Goal: Task Accomplishment & Management: Use online tool/utility

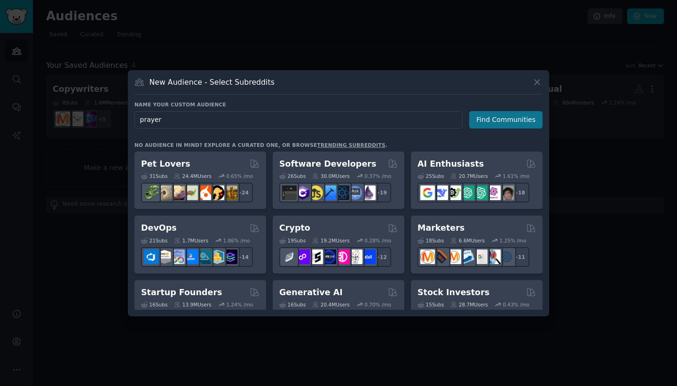
type input "prayer"
click at [500, 119] on button "Find Communities" at bounding box center [505, 119] width 73 height 17
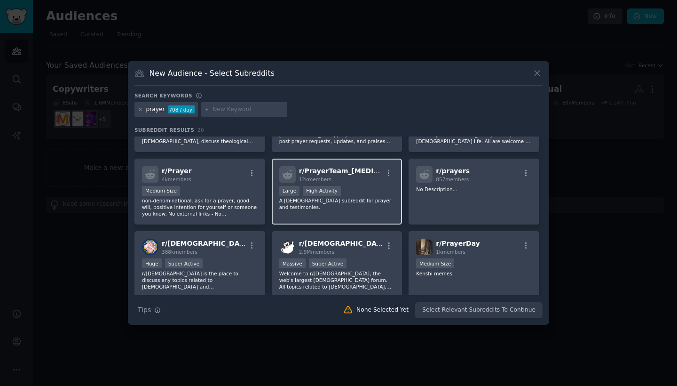
scroll to position [53, 0]
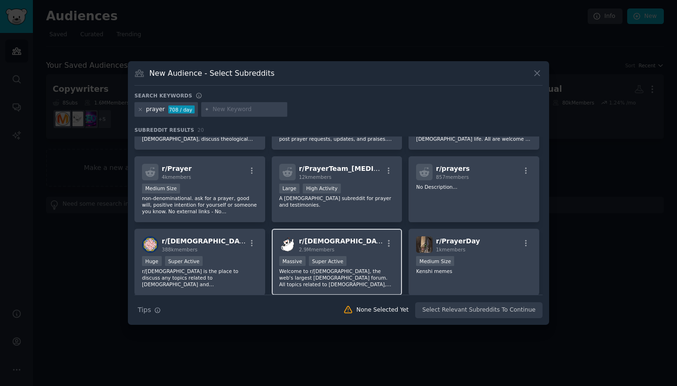
click at [345, 254] on div "r/ [DEMOGRAPHIC_DATA] 2.9M members Massive Super Active Welcome to r/[DEMOGRAPH…" at bounding box center [337, 262] width 131 height 66
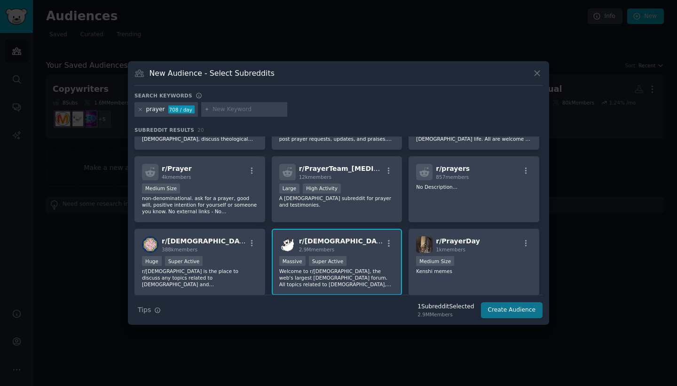
click at [514, 311] on button "Create Audience" at bounding box center [512, 310] width 62 height 16
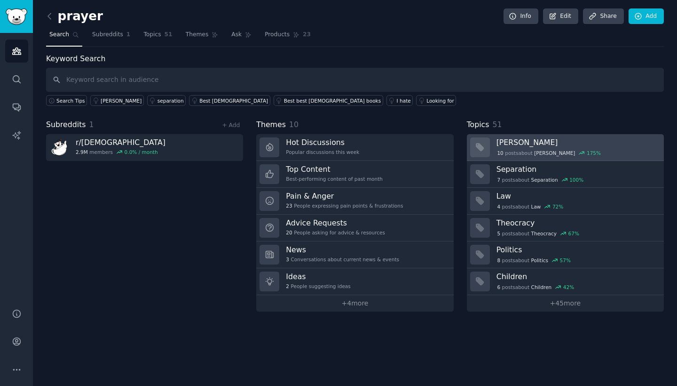
click at [589, 153] on div "10 post s about [PERSON_NAME] 175 %" at bounding box center [577, 153] width 161 height 8
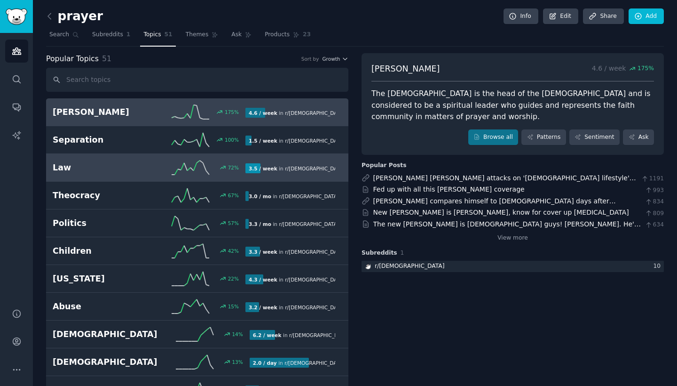
click at [79, 164] on h2 "Law" at bounding box center [101, 168] width 96 height 12
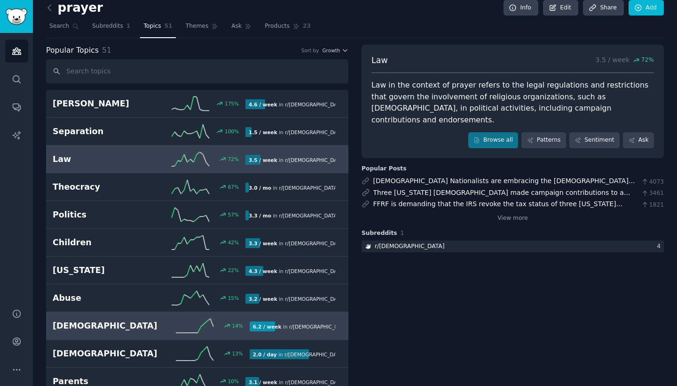
scroll to position [11, 0]
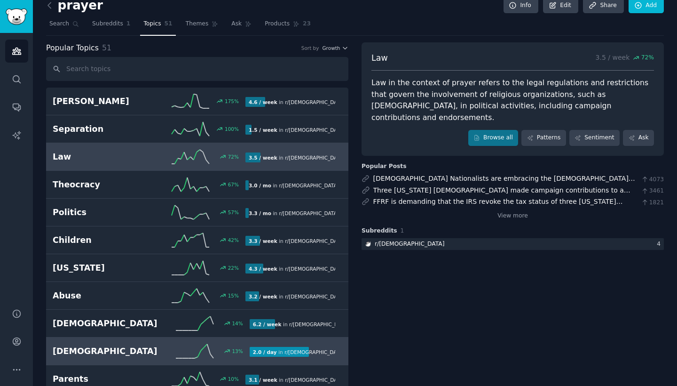
click at [103, 345] on h2 "[DEMOGRAPHIC_DATA]" at bounding box center [105, 351] width 105 height 12
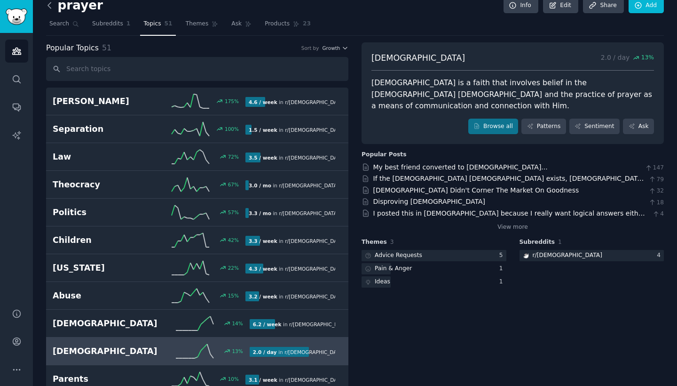
click at [50, 7] on icon at bounding box center [50, 5] width 10 height 10
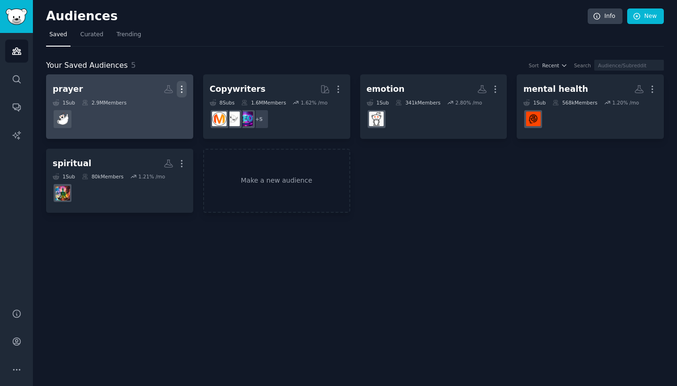
click at [181, 86] on icon "button" at bounding box center [181, 89] width 1 height 7
click at [167, 108] on p "Delete" at bounding box center [156, 109] width 22 height 10
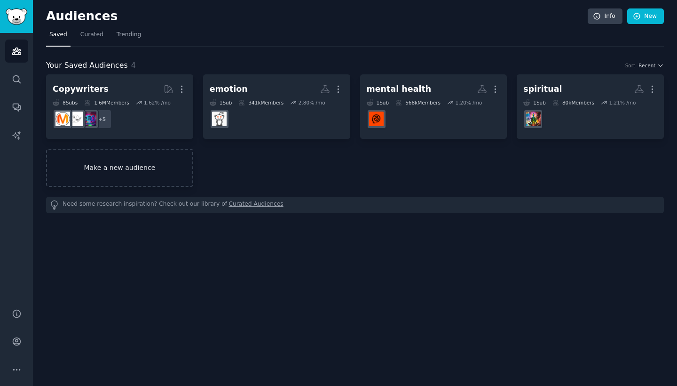
click at [142, 167] on link "Make a new audience" at bounding box center [119, 168] width 147 height 38
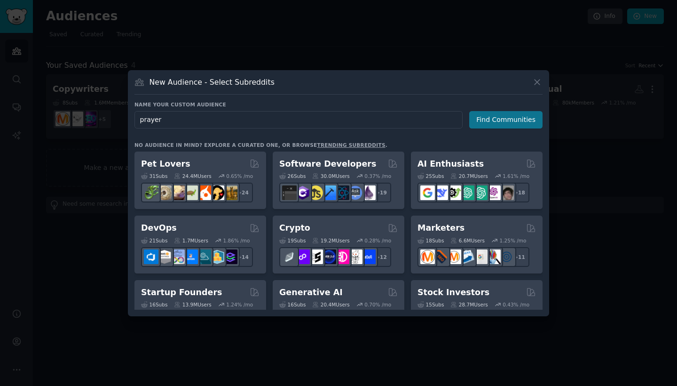
type input "prayer"
click at [509, 117] on button "Find Communities" at bounding box center [505, 119] width 73 height 17
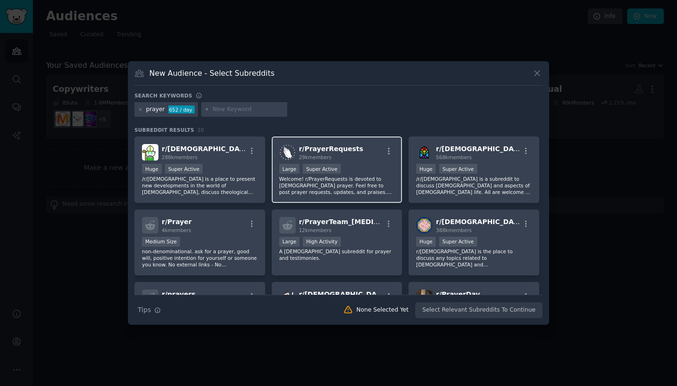
click at [370, 185] on p "Welcome! r/PrayerRequests is devoted to [DEMOGRAPHIC_DATA] prayer. Feel free to…" at bounding box center [337, 185] width 116 height 20
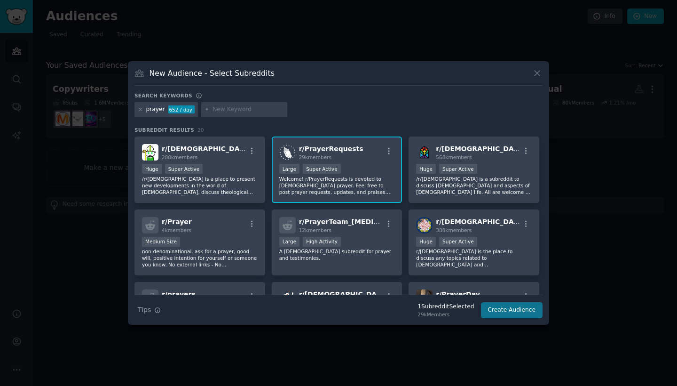
click at [521, 310] on button "Create Audience" at bounding box center [512, 310] width 62 height 16
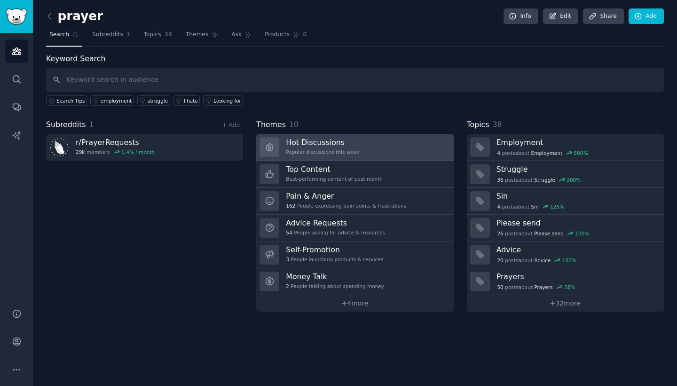
click at [365, 138] on link "Hot Discussions Popular discussions this week" at bounding box center [354, 147] width 197 height 27
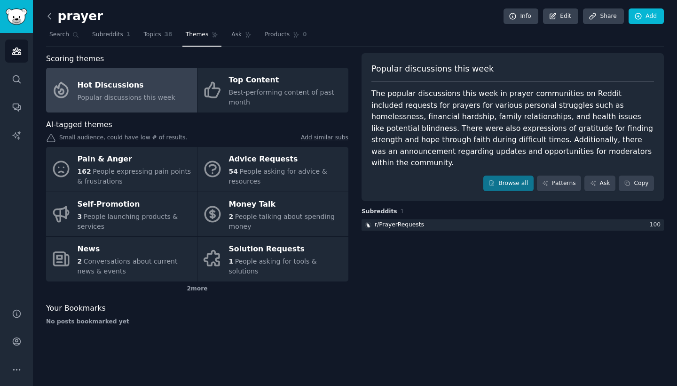
click at [51, 14] on icon at bounding box center [49, 16] width 3 height 6
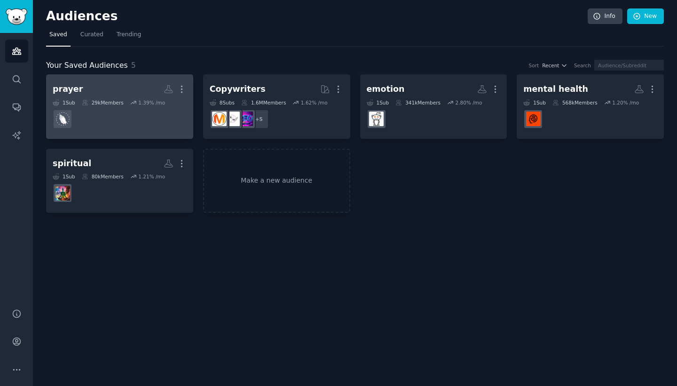
click at [140, 120] on dd at bounding box center [120, 119] width 134 height 26
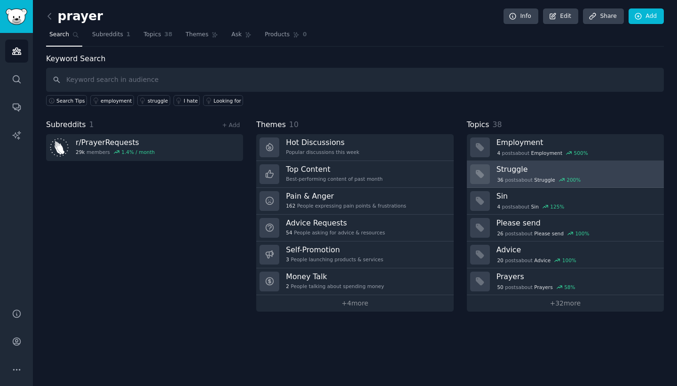
click at [538, 174] on div "36 post s about Struggle 200 %" at bounding box center [577, 179] width 161 height 10
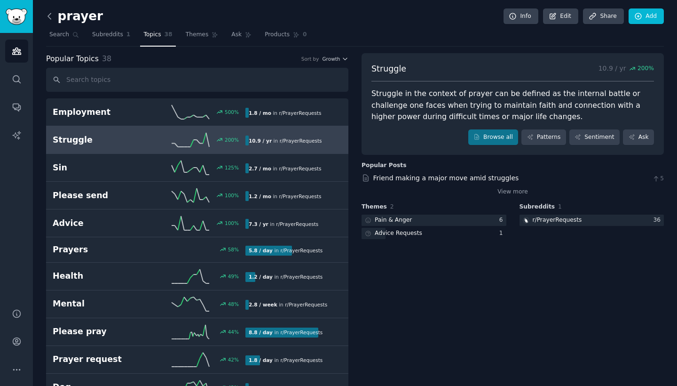
click at [50, 18] on icon at bounding box center [49, 16] width 3 height 6
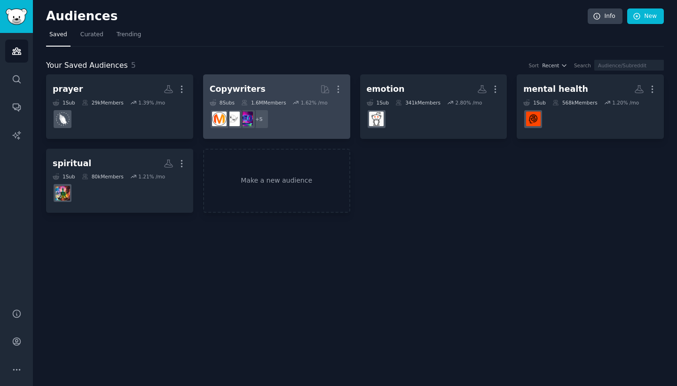
click at [313, 112] on dd "+ 5" at bounding box center [277, 119] width 134 height 26
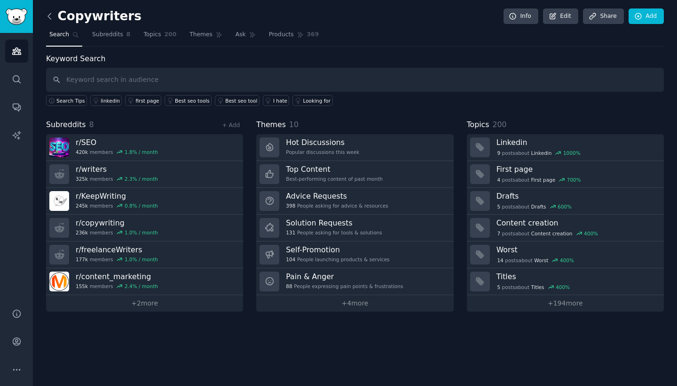
click at [51, 16] on icon at bounding box center [50, 16] width 10 height 10
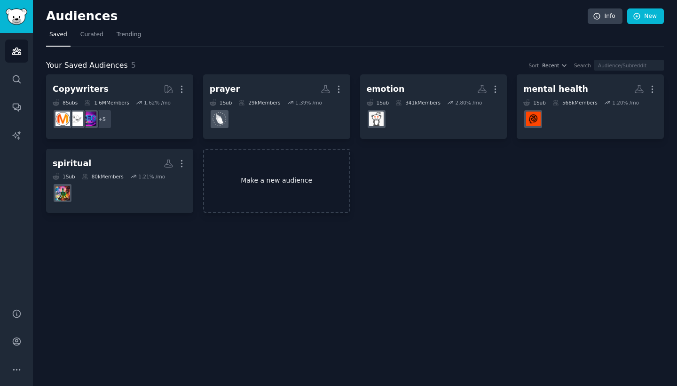
click at [299, 181] on link "Make a new audience" at bounding box center [276, 181] width 147 height 64
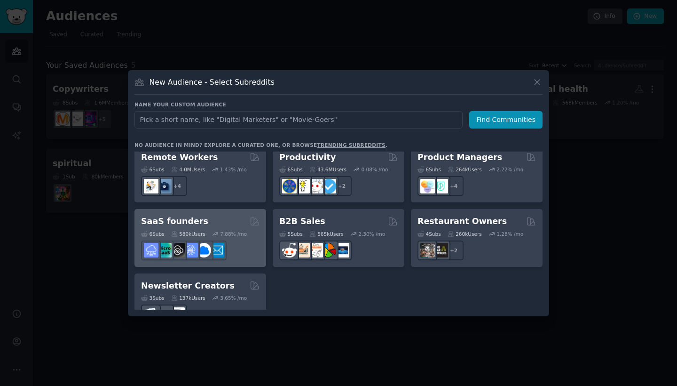
scroll to position [731, 0]
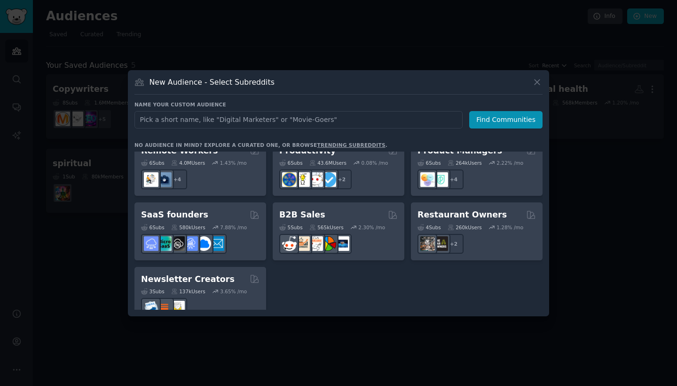
click at [90, 295] on div at bounding box center [338, 193] width 677 height 386
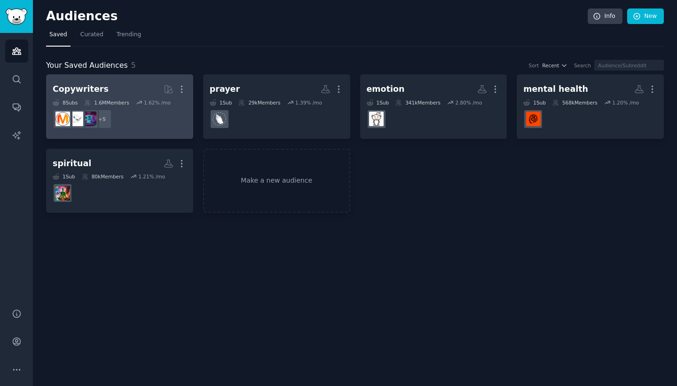
click at [145, 120] on dd "+ 5" at bounding box center [120, 119] width 134 height 26
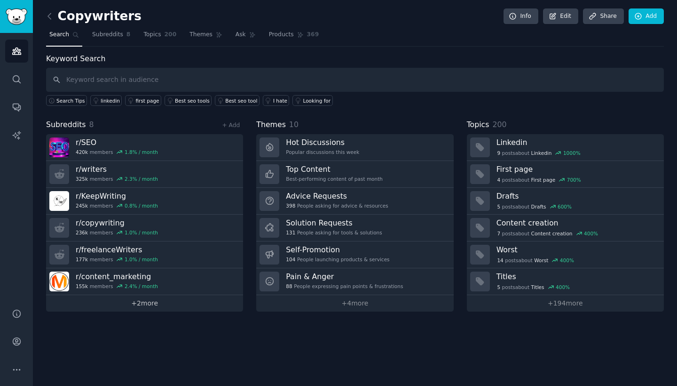
click at [157, 302] on link "+ 2 more" at bounding box center [144, 303] width 197 height 16
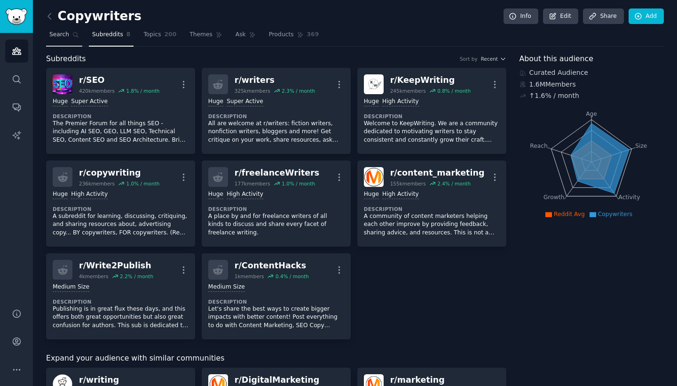
click at [59, 35] on span "Search" at bounding box center [59, 35] width 20 height 8
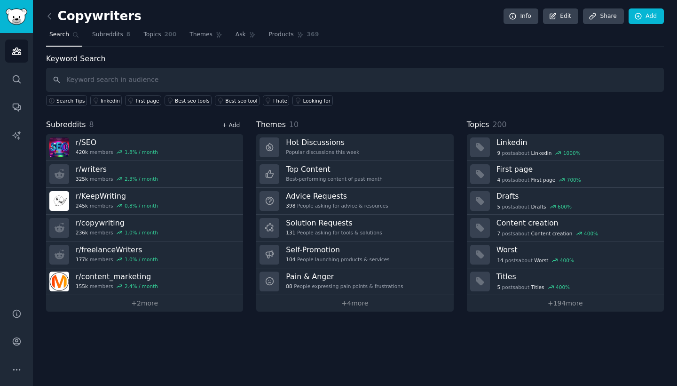
click at [230, 122] on link "+ Add" at bounding box center [231, 125] width 18 height 7
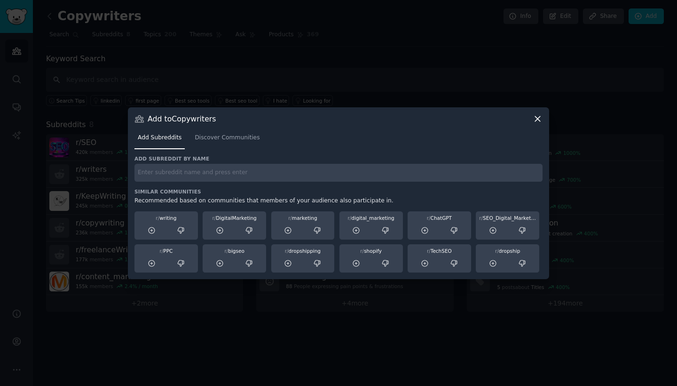
click at [216, 181] on input "text" at bounding box center [339, 173] width 408 height 18
click at [204, 136] on span "Discover Communities" at bounding box center [227, 138] width 65 height 8
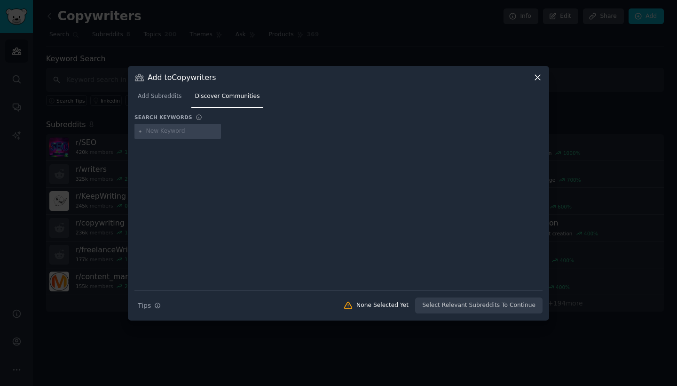
click at [89, 154] on div at bounding box center [338, 193] width 677 height 386
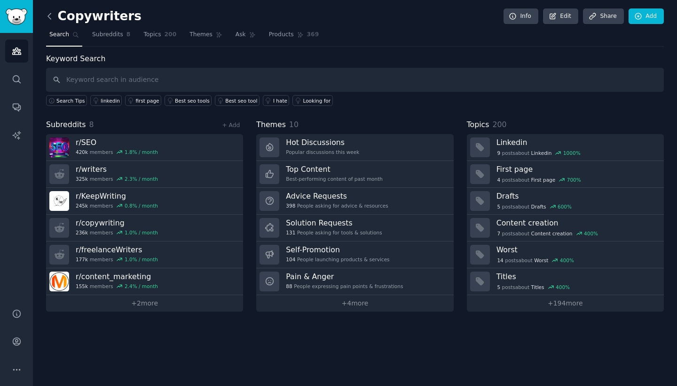
click at [51, 19] on icon at bounding box center [49, 16] width 3 height 6
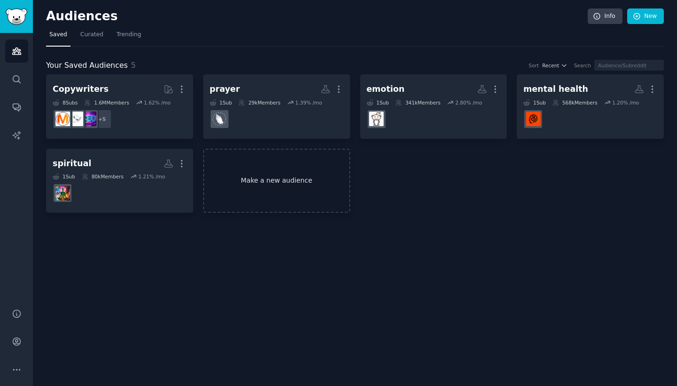
click at [245, 187] on link "Make a new audience" at bounding box center [276, 181] width 147 height 64
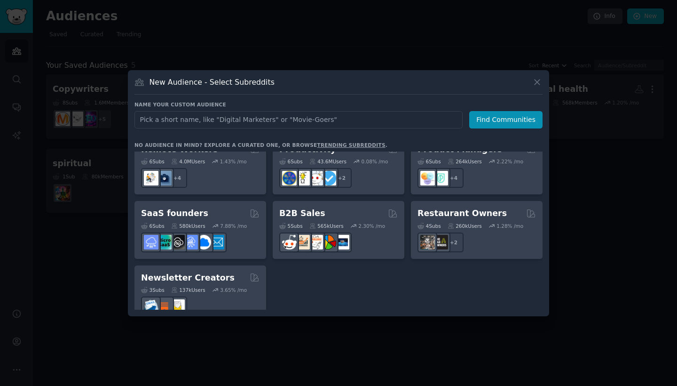
scroll to position [731, 0]
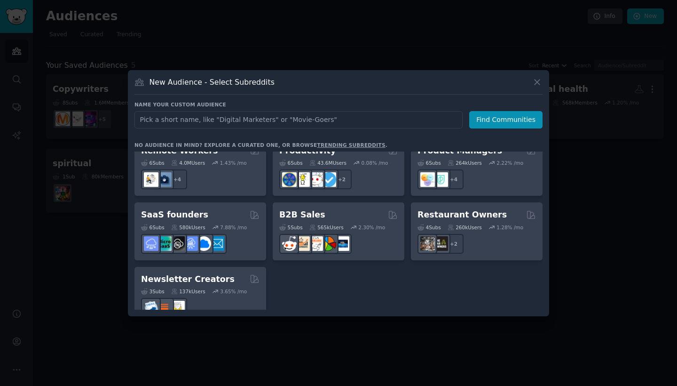
click at [90, 239] on div at bounding box center [338, 193] width 677 height 386
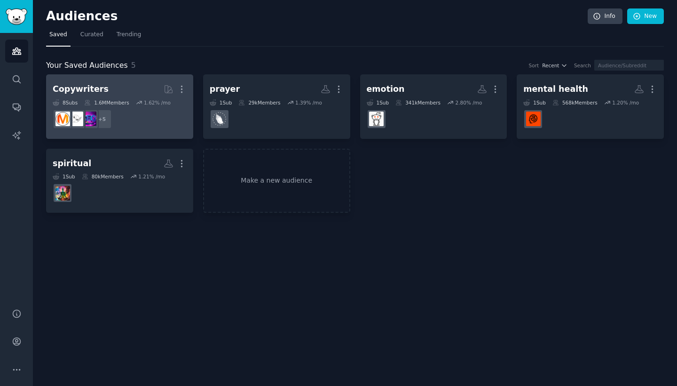
click at [162, 111] on dd "+ 5" at bounding box center [120, 119] width 134 height 26
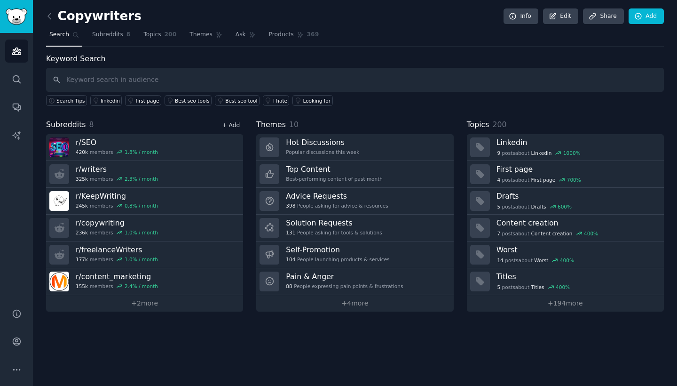
click at [232, 122] on link "+ Add" at bounding box center [231, 125] width 18 height 7
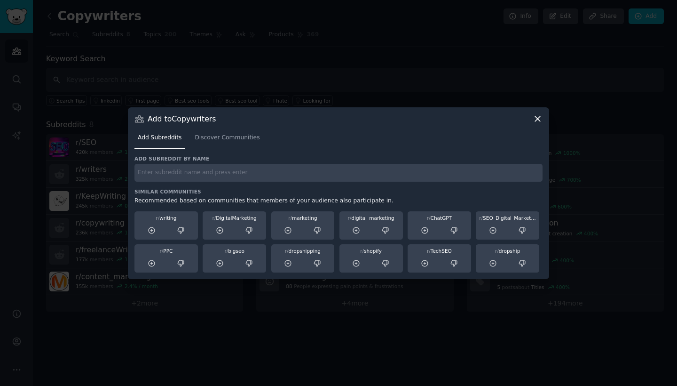
click at [203, 186] on div "Add subreddit by name Similar Communities Recommended based on communities that…" at bounding box center [339, 213] width 408 height 117
click at [207, 172] on input "text" at bounding box center [339, 173] width 408 height 18
type input "newsletter"
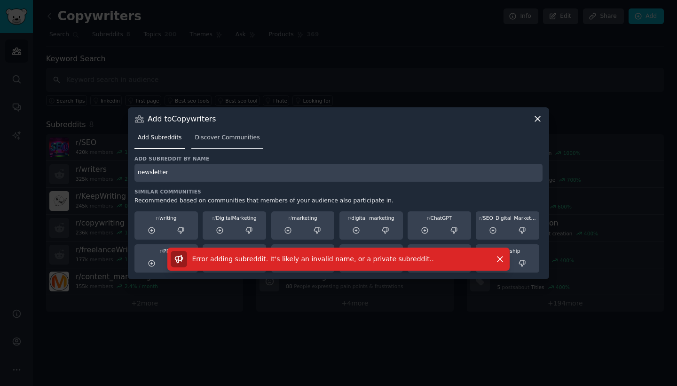
click at [238, 136] on span "Discover Communities" at bounding box center [227, 138] width 65 height 8
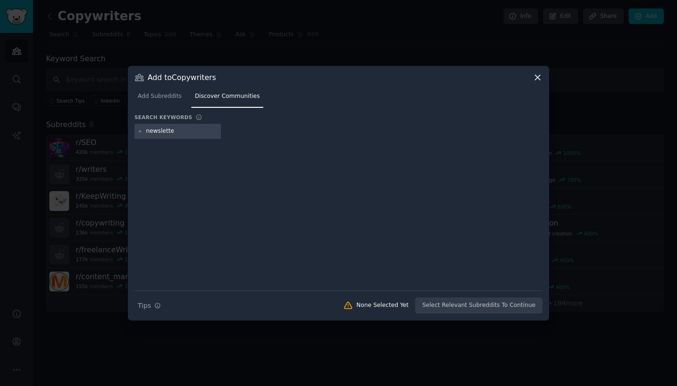
type input "newsletter"
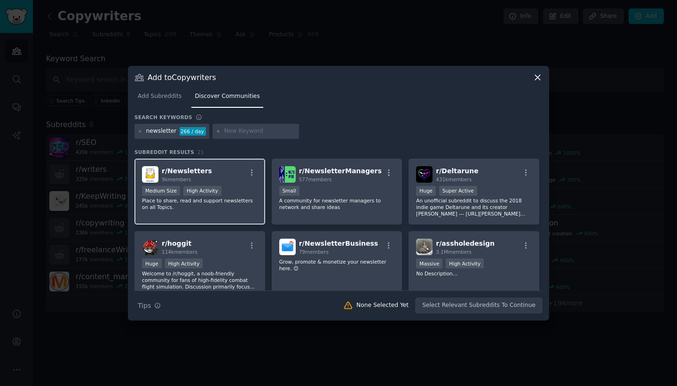
click at [193, 171] on span "r/ Newsletters" at bounding box center [187, 171] width 50 height 8
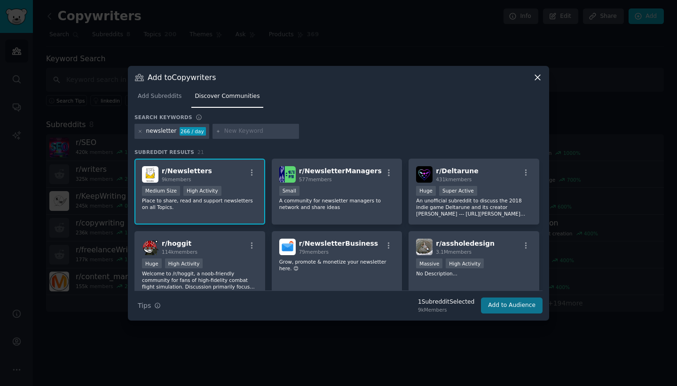
click at [501, 306] on button "Add to Audience" at bounding box center [512, 305] width 62 height 16
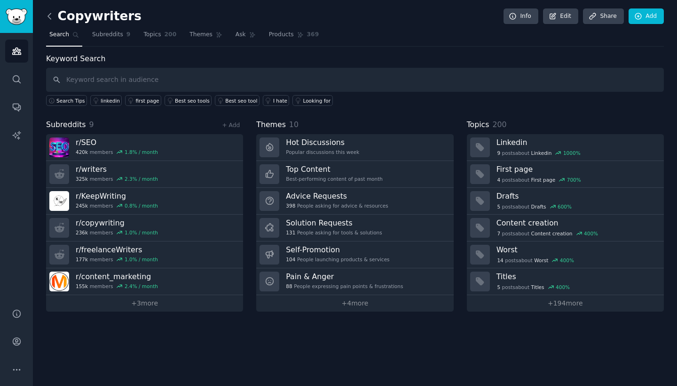
click at [50, 15] on icon at bounding box center [49, 16] width 3 height 6
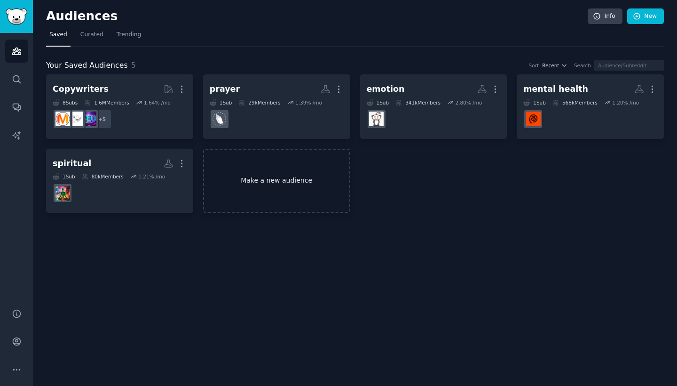
click at [266, 181] on link "Make a new audience" at bounding box center [276, 181] width 147 height 64
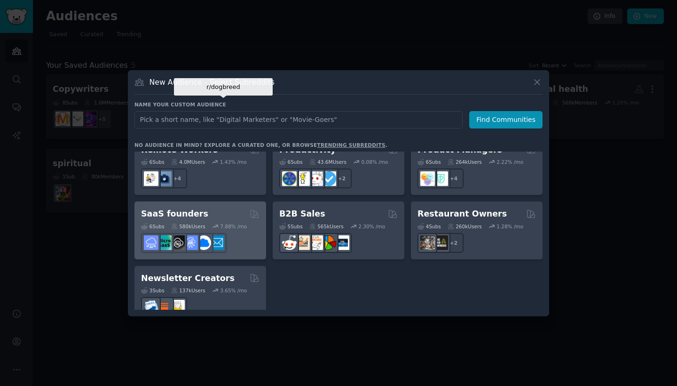
scroll to position [731, 0]
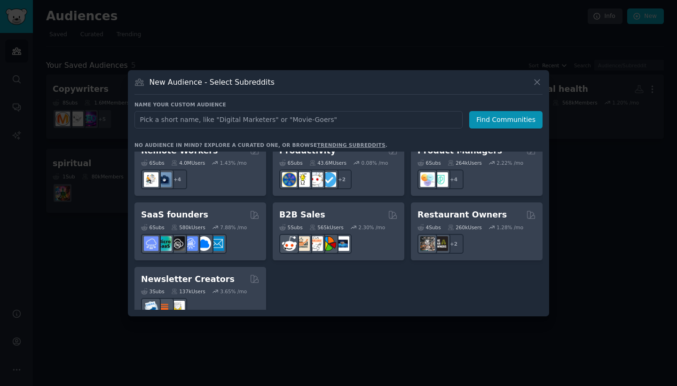
click at [103, 273] on div at bounding box center [338, 193] width 677 height 386
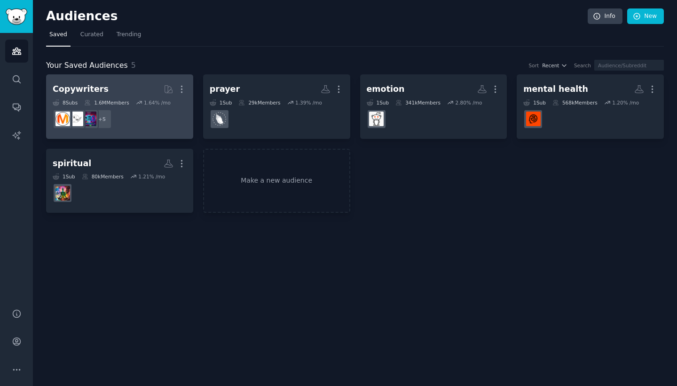
click at [153, 120] on dd "+ 5" at bounding box center [120, 119] width 134 height 26
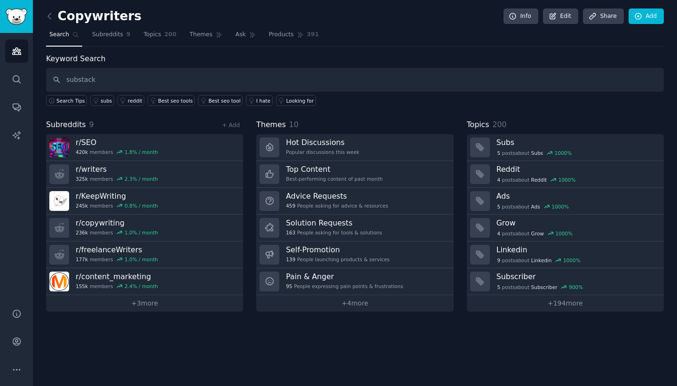
type input "substack"
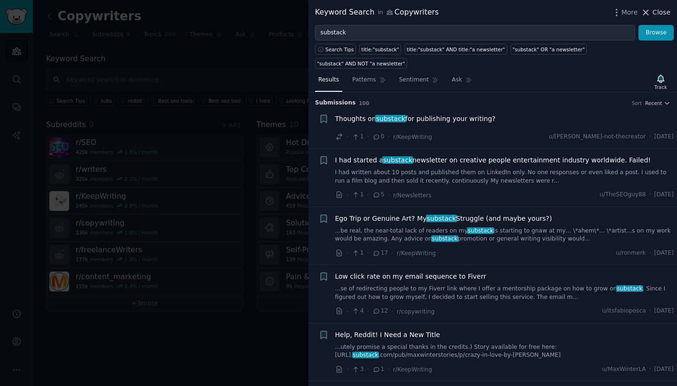
click at [663, 14] on span "Close" at bounding box center [662, 13] width 18 height 10
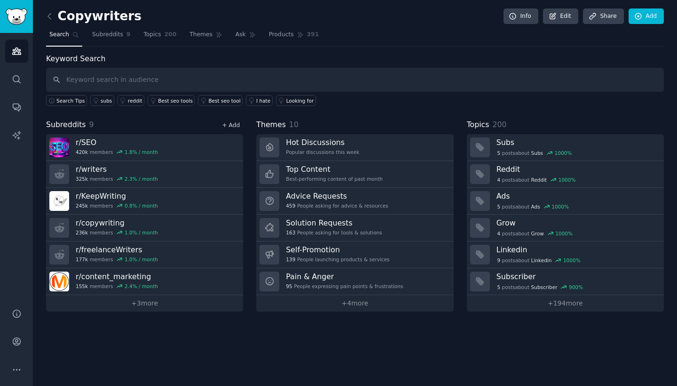
click at [234, 122] on link "+ Add" at bounding box center [231, 125] width 18 height 7
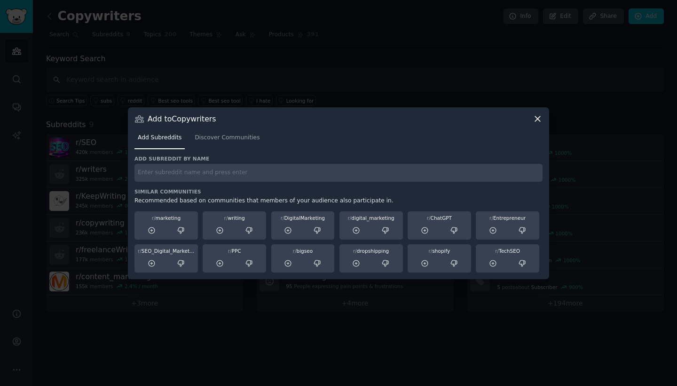
click at [206, 186] on div "Add subreddit by name Similar Communities Recommended based on communities that…" at bounding box center [339, 213] width 408 height 117
click at [201, 179] on input "text" at bounding box center [339, 173] width 408 height 18
type input "substack"
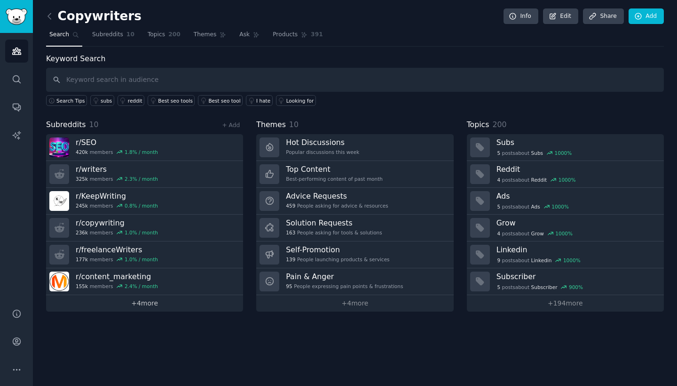
click at [110, 303] on link "+ 4 more" at bounding box center [144, 303] width 197 height 16
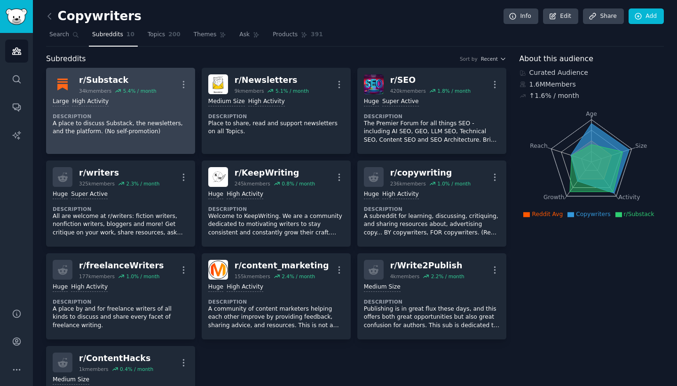
click at [126, 81] on div "r/ Substack" at bounding box center [118, 80] width 78 height 12
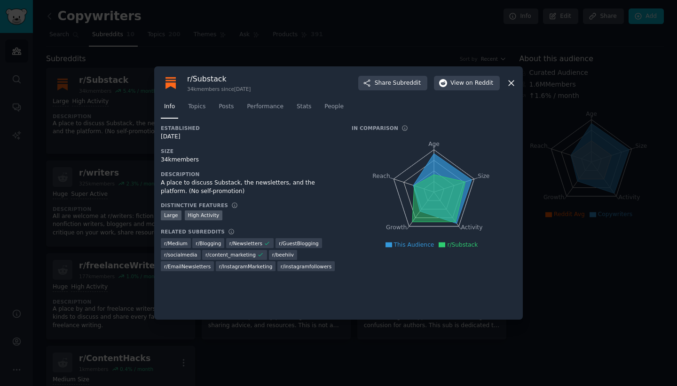
click at [510, 79] on icon at bounding box center [512, 83] width 10 height 10
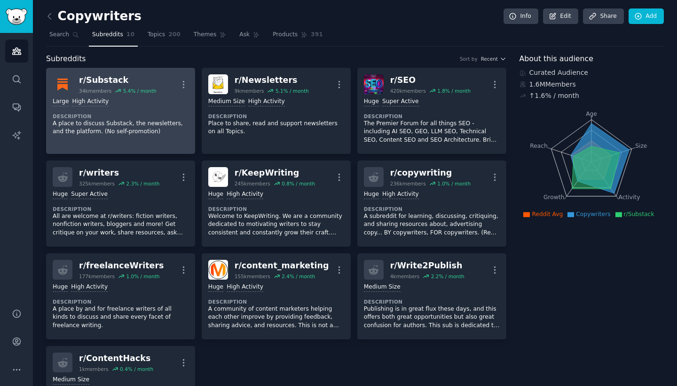
click at [122, 134] on p "A place to discuss Substack, the newsletters, and the platform. (No self-promot…" at bounding box center [121, 127] width 136 height 16
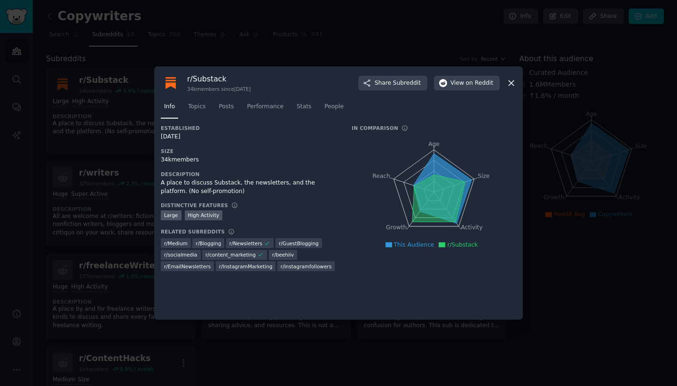
click at [54, 123] on div at bounding box center [338, 193] width 677 height 386
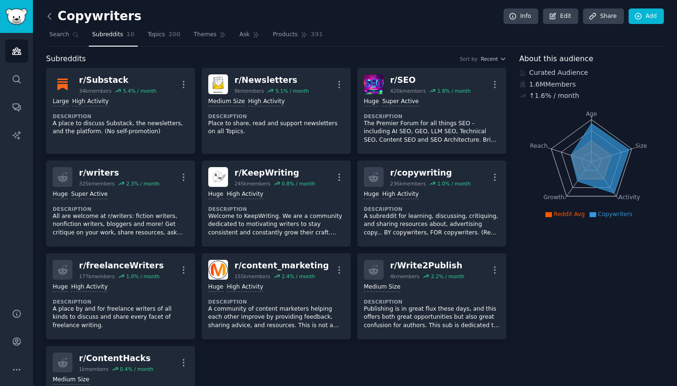
click at [51, 17] on icon at bounding box center [50, 16] width 10 height 10
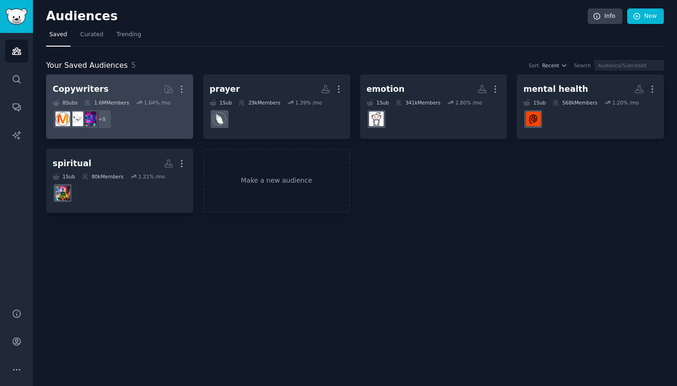
click at [156, 119] on dd "+ 5" at bounding box center [120, 119] width 134 height 26
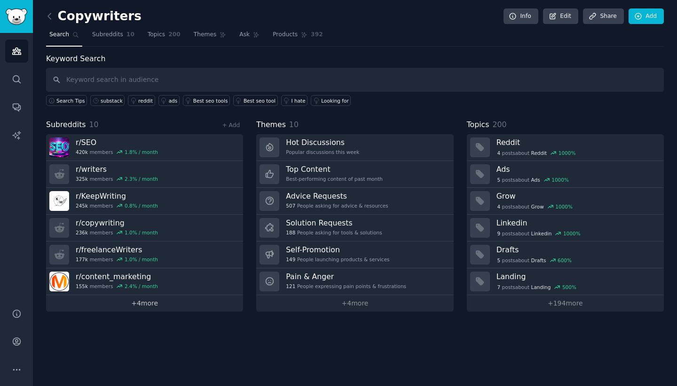
click at [149, 302] on link "+ 4 more" at bounding box center [144, 303] width 197 height 16
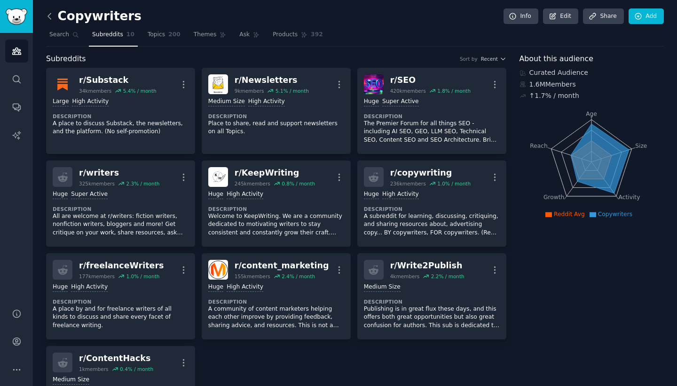
click at [48, 14] on icon at bounding box center [50, 16] width 10 height 10
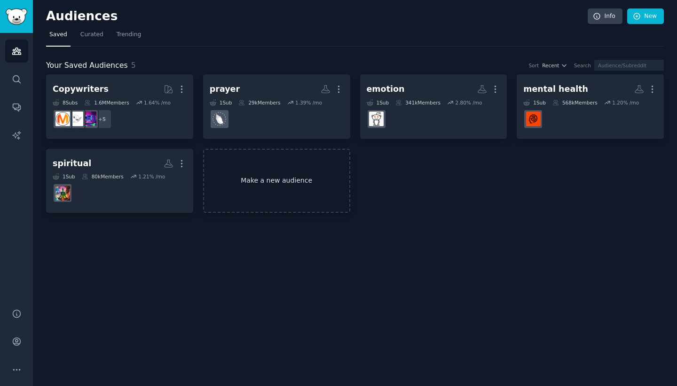
click at [282, 197] on link "Make a new audience" at bounding box center [276, 181] width 147 height 64
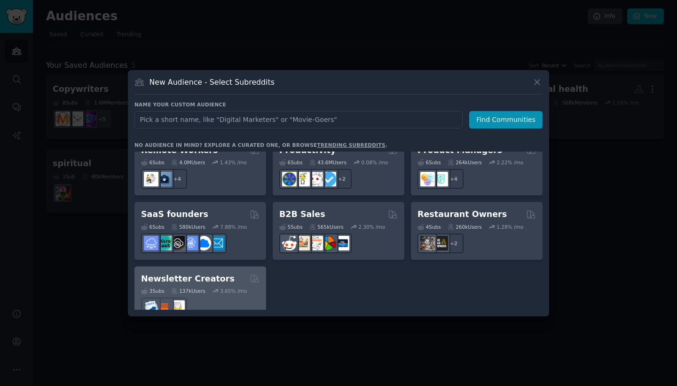
scroll to position [731, 0]
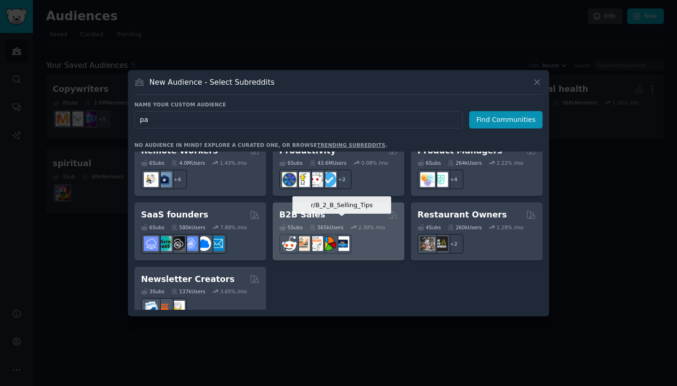
type input "p"
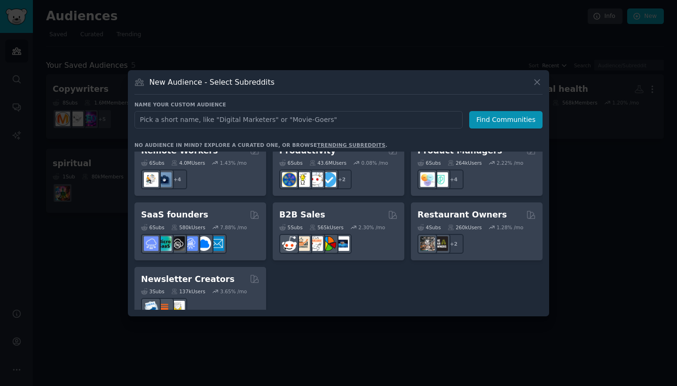
click at [100, 271] on div at bounding box center [338, 193] width 677 height 386
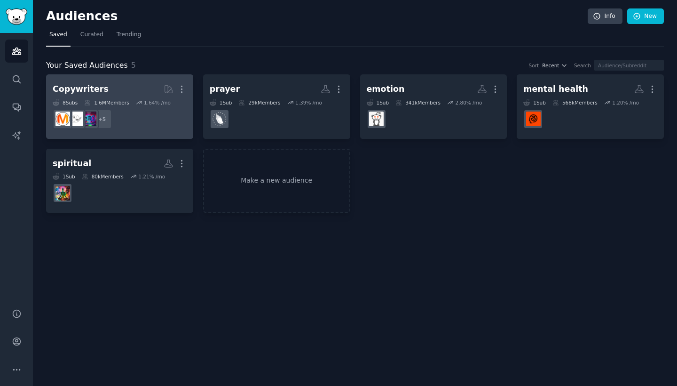
click at [119, 92] on h2 "Copywriters More" at bounding box center [120, 89] width 134 height 16
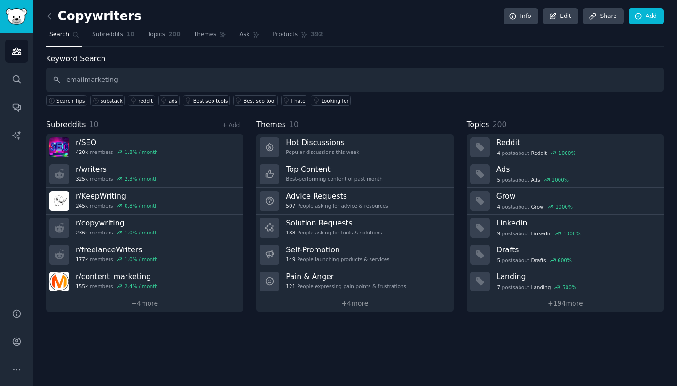
type input "emailmarketing"
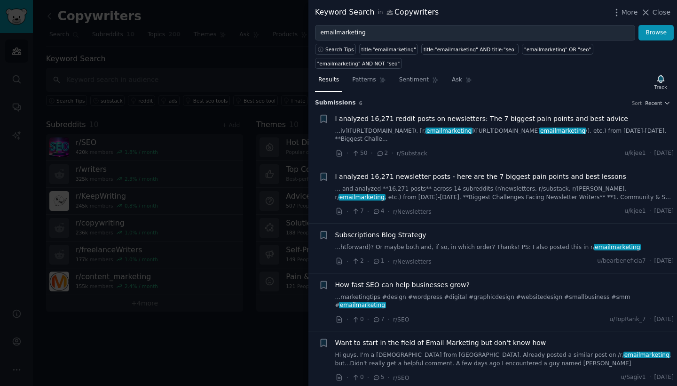
click at [504, 121] on span "I analyzed 16,271 reddit posts on newsletters: The 7 biggest pain points and be…" at bounding box center [481, 119] width 293 height 10
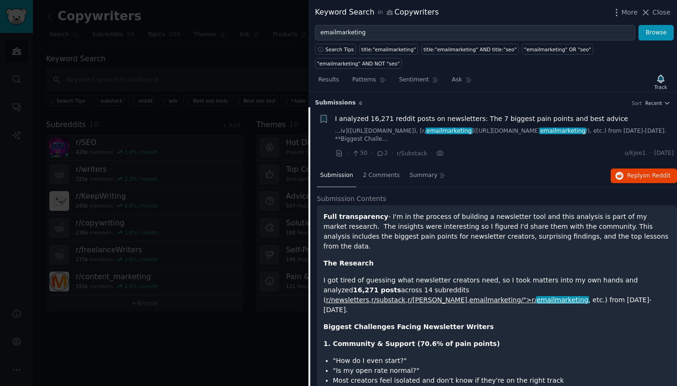
click at [262, 163] on div at bounding box center [338, 193] width 677 height 386
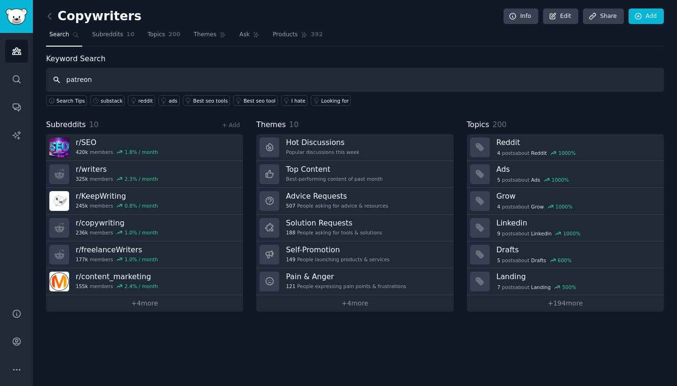
type input "patreon"
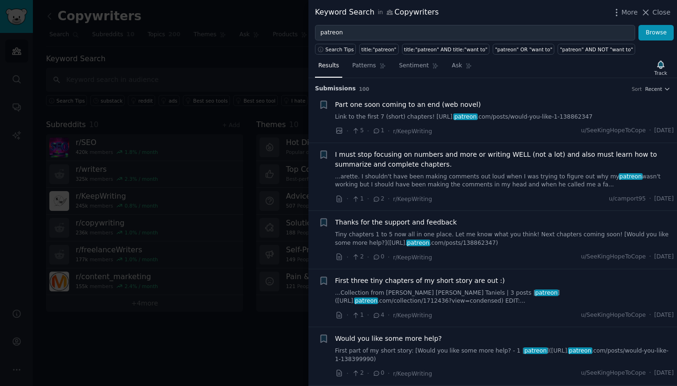
click at [247, 127] on div at bounding box center [338, 193] width 677 height 386
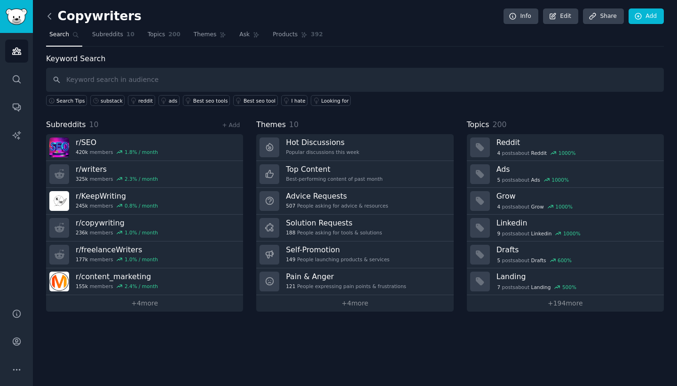
click at [47, 17] on icon at bounding box center [50, 16] width 10 height 10
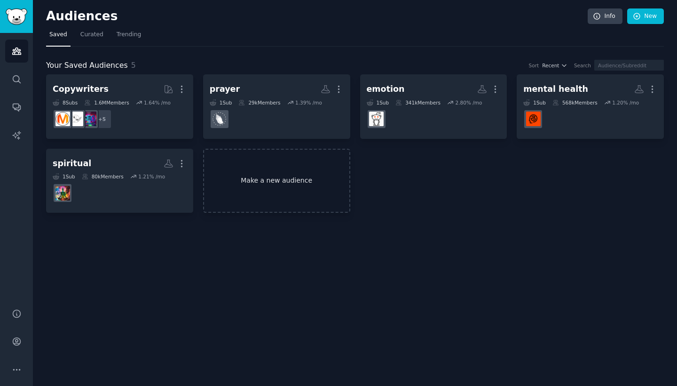
click at [282, 184] on link "Make a new audience" at bounding box center [276, 181] width 147 height 64
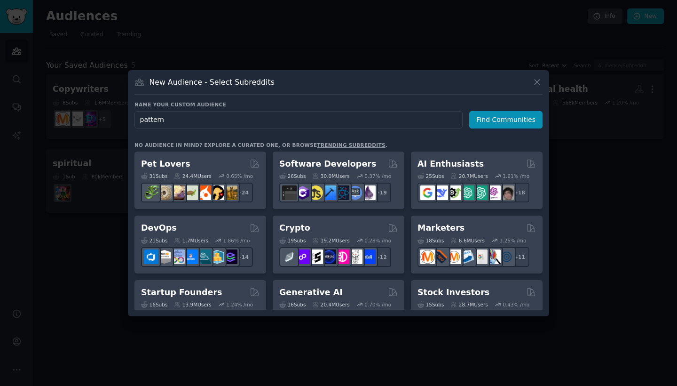
type input "pattern"
drag, startPoint x: 269, startPoint y: 172, endPoint x: 491, endPoint y: 124, distance: 227.6
click at [491, 124] on button "Find Communities" at bounding box center [505, 119] width 73 height 17
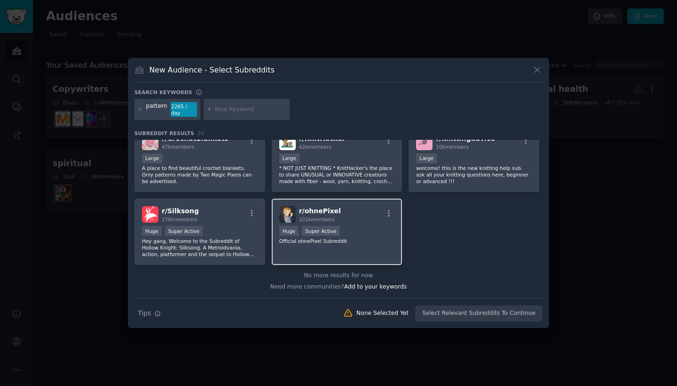
scroll to position [377, 0]
click at [27, 232] on div at bounding box center [338, 193] width 677 height 386
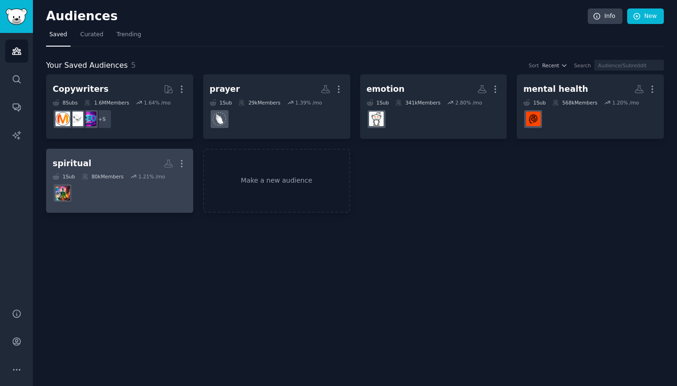
click at [115, 186] on dd at bounding box center [120, 193] width 134 height 26
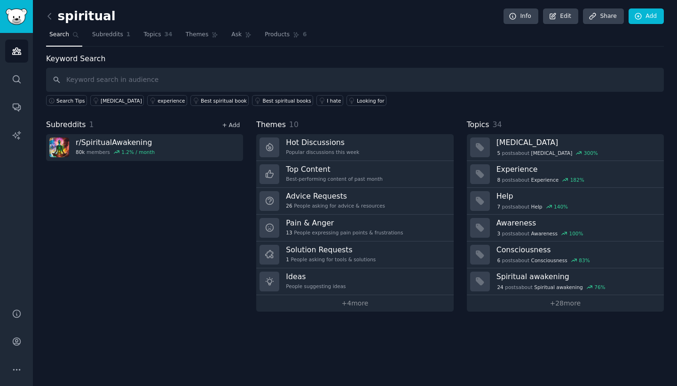
click at [232, 127] on link "+ Add" at bounding box center [231, 125] width 18 height 7
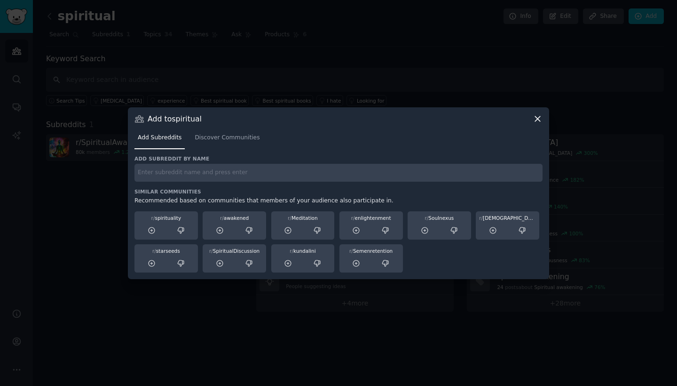
click at [201, 189] on h3 "Similar Communities" at bounding box center [339, 191] width 408 height 7
click at [190, 178] on input "text" at bounding box center [339, 173] width 408 height 18
type input "prayer"
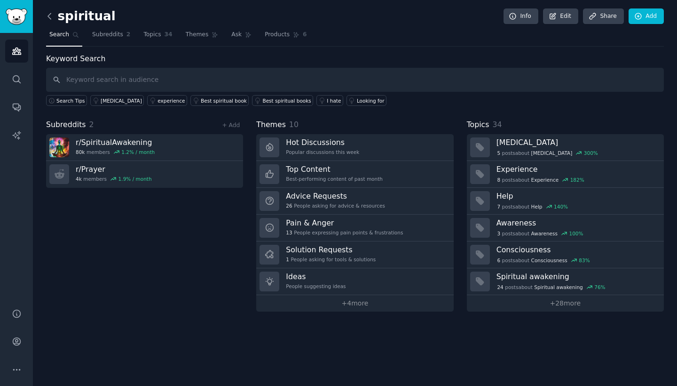
click at [52, 14] on icon at bounding box center [50, 16] width 10 height 10
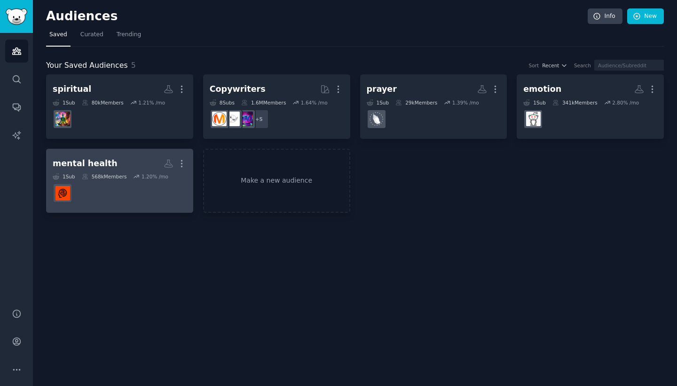
click at [115, 177] on div "568k Members" at bounding box center [104, 176] width 45 height 7
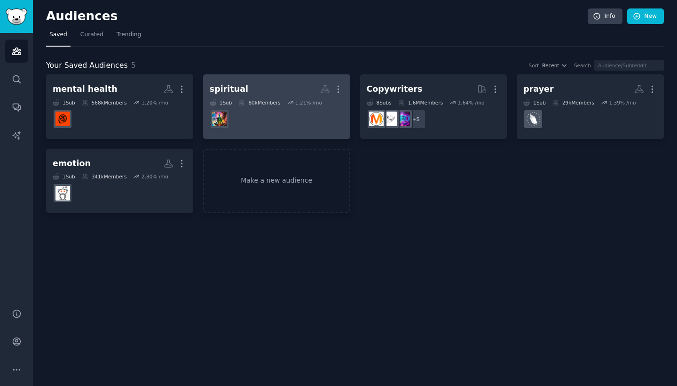
click at [283, 114] on dd at bounding box center [277, 119] width 134 height 26
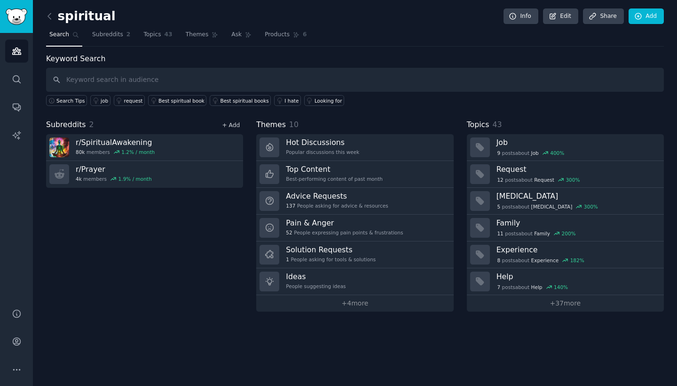
click at [230, 123] on link "+ Add" at bounding box center [231, 125] width 18 height 7
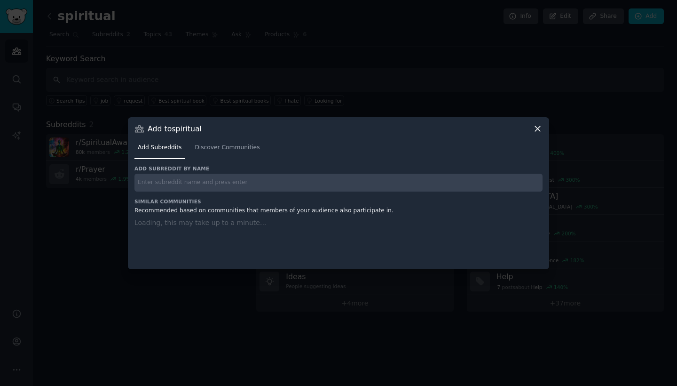
click at [185, 181] on input "text" at bounding box center [339, 183] width 408 height 18
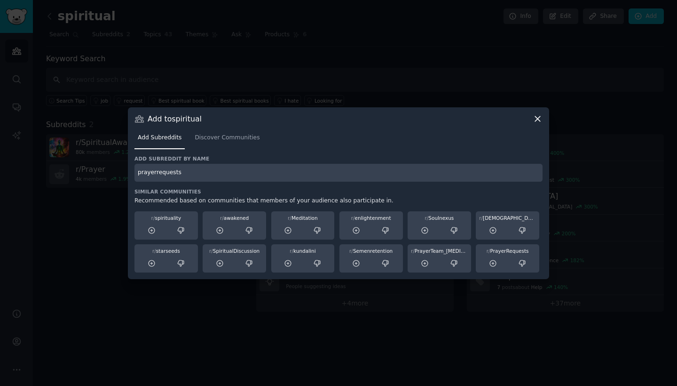
type input "prayerrequests"
click at [539, 120] on icon at bounding box center [538, 119] width 10 height 10
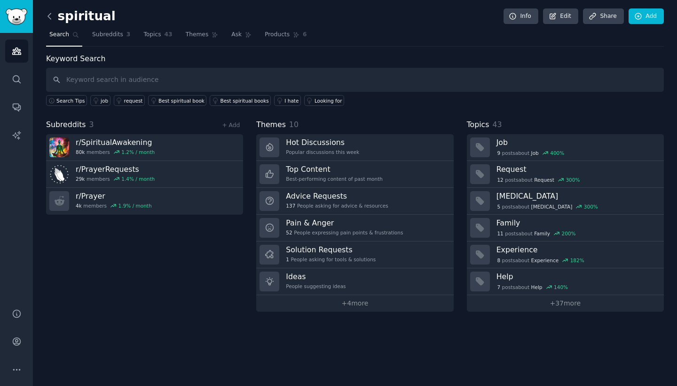
click at [49, 19] on icon at bounding box center [50, 16] width 10 height 10
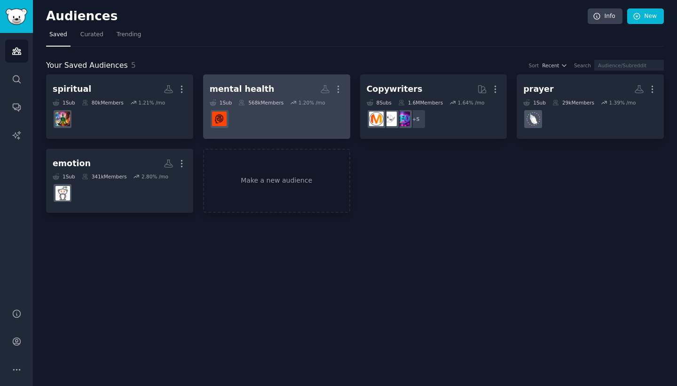
click at [268, 114] on dd at bounding box center [277, 119] width 134 height 26
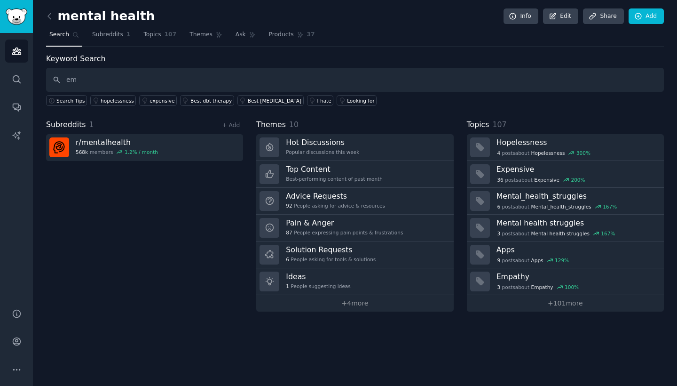
type input "e"
click at [234, 123] on link "+ Add" at bounding box center [231, 125] width 18 height 7
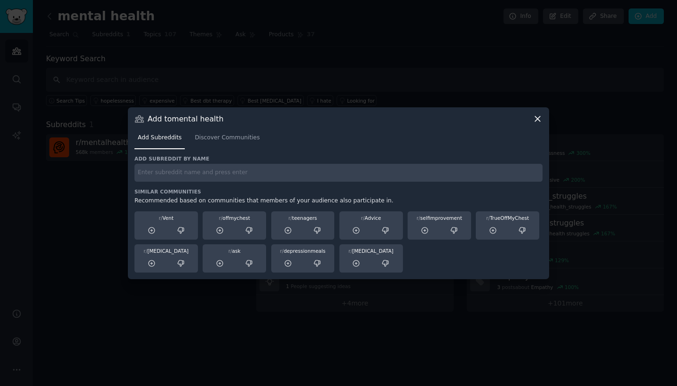
click at [182, 187] on div "Add subreddit by name Similar Communities Recommended based on communities that…" at bounding box center [339, 213] width 408 height 117
click at [175, 177] on input "text" at bounding box center [339, 173] width 408 height 18
type input "emotionalintelligence"
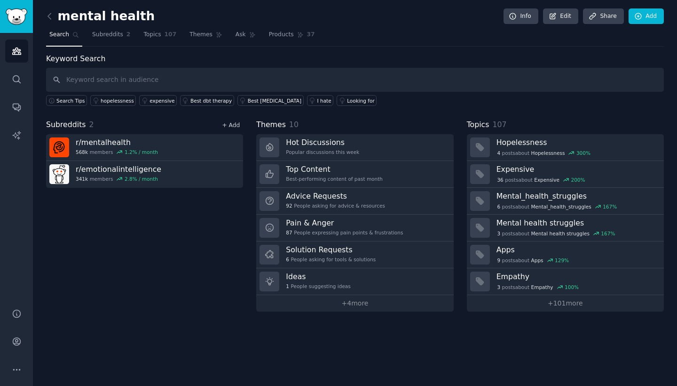
click at [232, 124] on link "+ Add" at bounding box center [231, 125] width 18 height 7
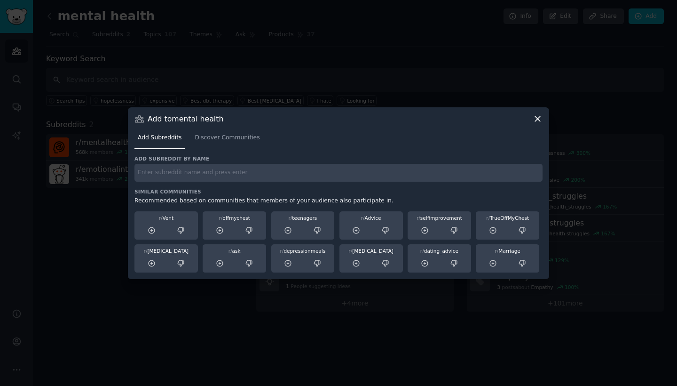
click at [381, 339] on div at bounding box center [338, 193] width 677 height 386
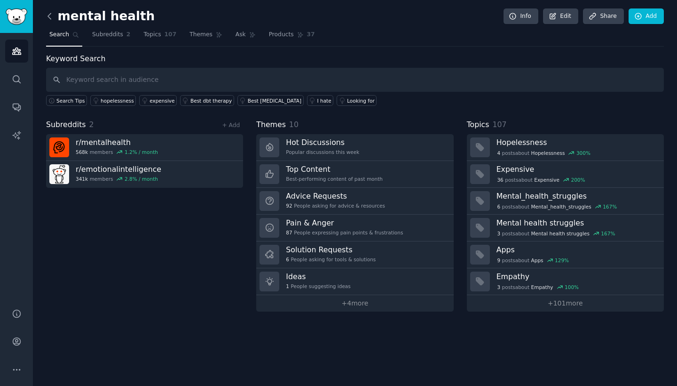
click at [47, 16] on icon at bounding box center [50, 16] width 10 height 10
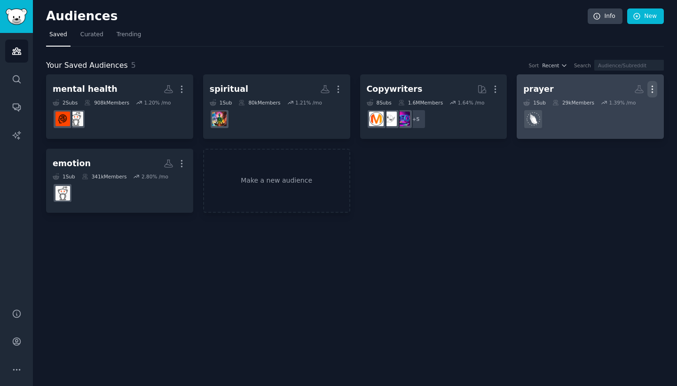
click at [654, 89] on icon "button" at bounding box center [653, 89] width 10 height 10
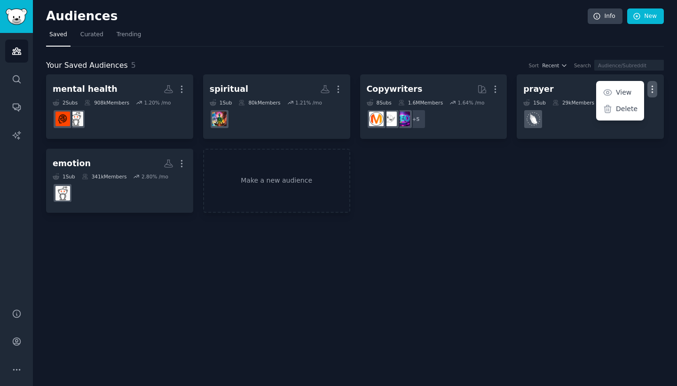
click at [595, 193] on div "mental health More 2 Sub s 908k Members 1.20 % /mo spiritual More 1 Sub 80k Mem…" at bounding box center [355, 143] width 618 height 138
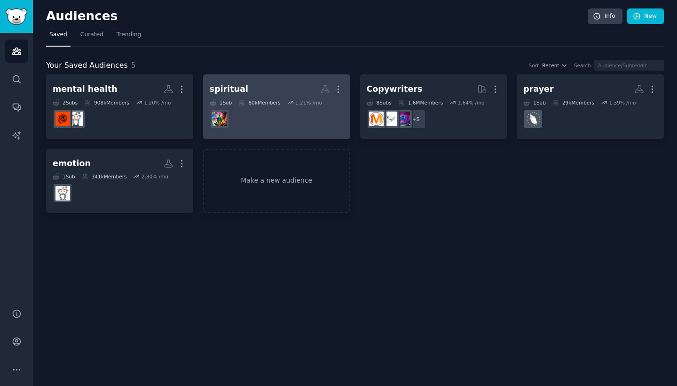
click at [300, 120] on dd at bounding box center [277, 119] width 134 height 26
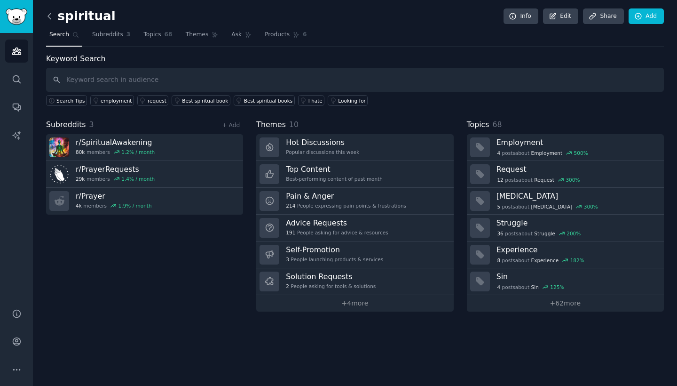
click at [48, 15] on icon at bounding box center [50, 16] width 10 height 10
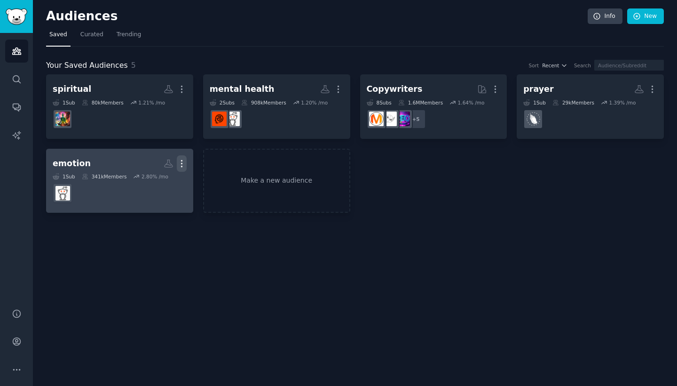
click at [181, 160] on icon "button" at bounding box center [182, 164] width 10 height 10
click at [165, 182] on p "Delete" at bounding box center [156, 183] width 22 height 10
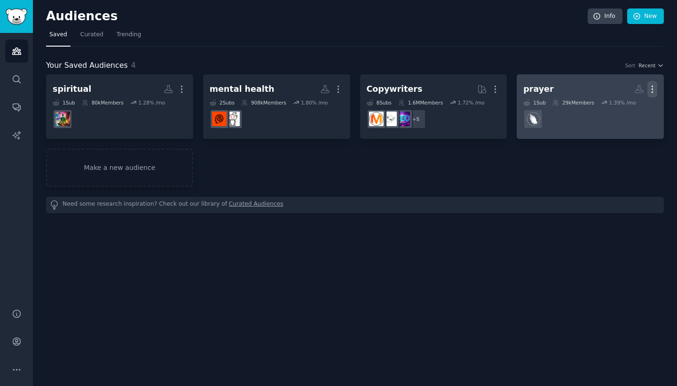
click at [652, 87] on icon "button" at bounding box center [653, 89] width 10 height 10
click at [636, 107] on p "Delete" at bounding box center [627, 109] width 22 height 10
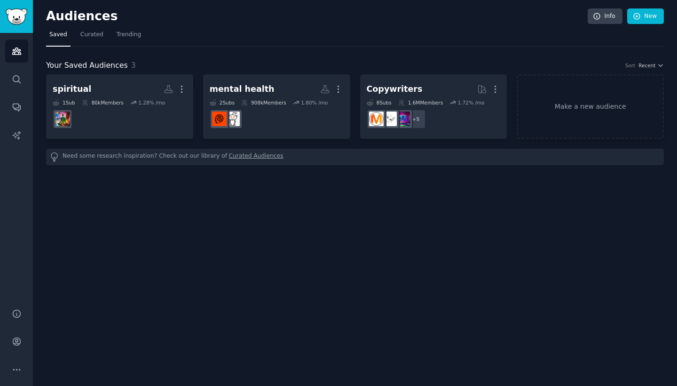
click at [242, 157] on link "Curated Audiences" at bounding box center [256, 157] width 55 height 10
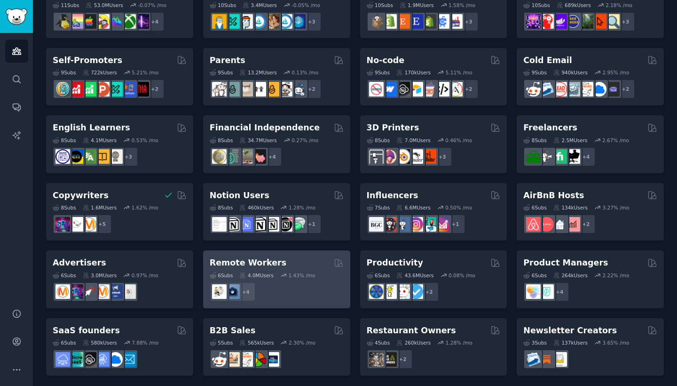
click at [270, 269] on div "6 Sub s 4.0M Users 1.43 % /mo + 4" at bounding box center [277, 285] width 134 height 33
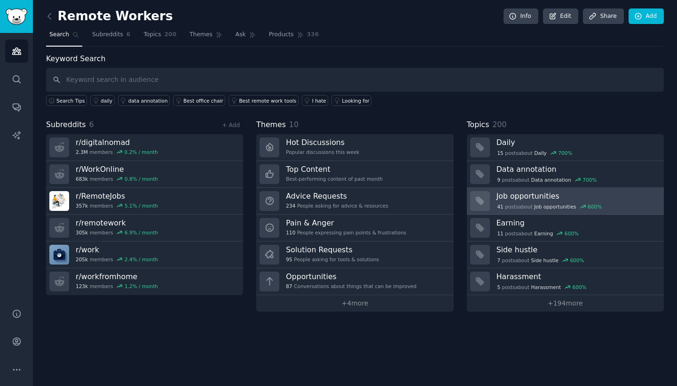
click at [546, 201] on div "41 post s about Job opportunities 600 %" at bounding box center [577, 206] width 161 height 10
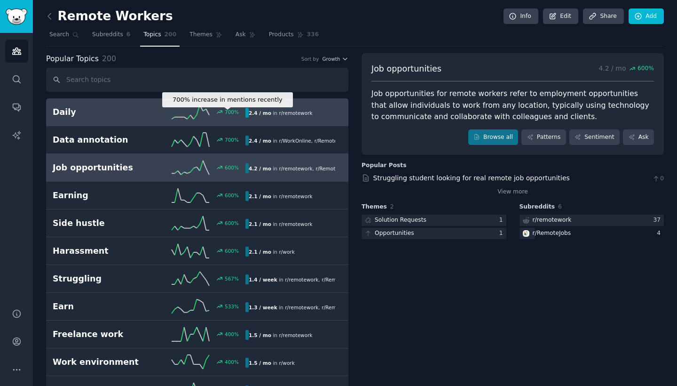
click at [228, 110] on div "700 %" at bounding box center [232, 112] width 14 height 7
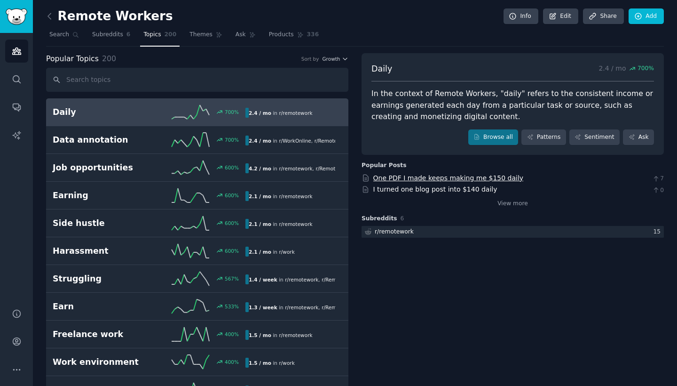
click at [415, 175] on link "One PDF I made keeps making me $150 daily" at bounding box center [448, 178] width 151 height 8
click at [436, 191] on link "I turned one blog post into $140 daily" at bounding box center [435, 189] width 124 height 8
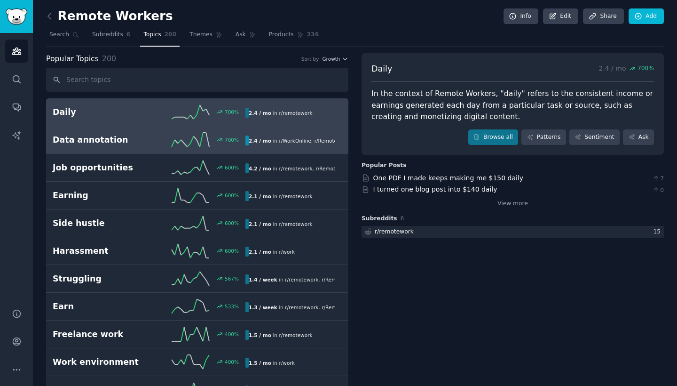
click at [119, 140] on h2 "Data annotation" at bounding box center [101, 140] width 96 height 12
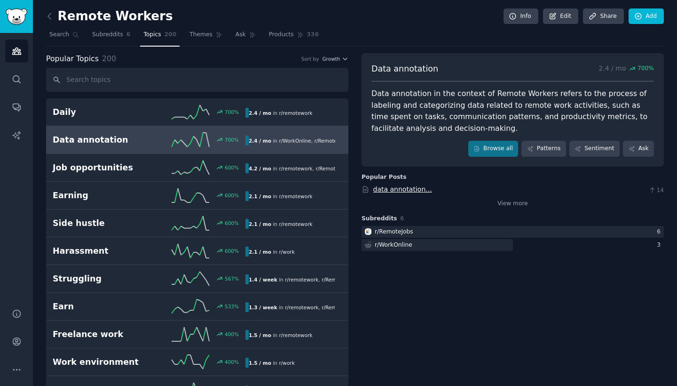
click at [398, 187] on link "data annotation..." at bounding box center [402, 189] width 59 height 8
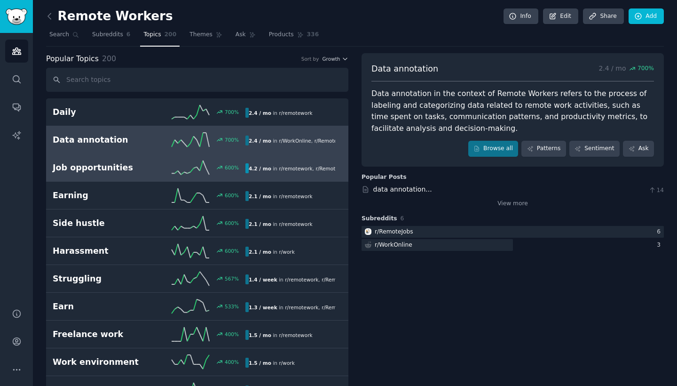
click at [109, 164] on h2 "Job opportunities" at bounding box center [101, 168] width 96 height 12
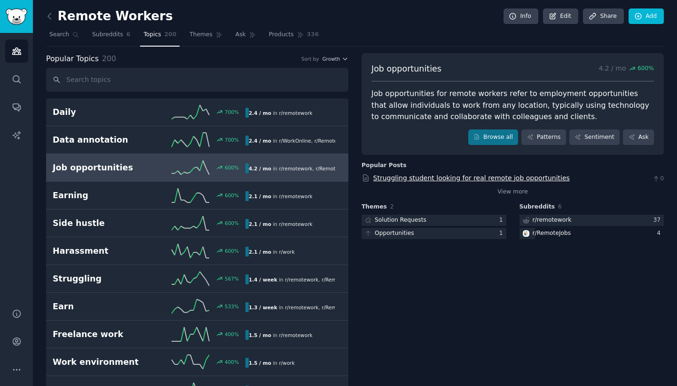
click at [411, 179] on link "Struggling student looking for real remote job opportunities" at bounding box center [471, 178] width 197 height 8
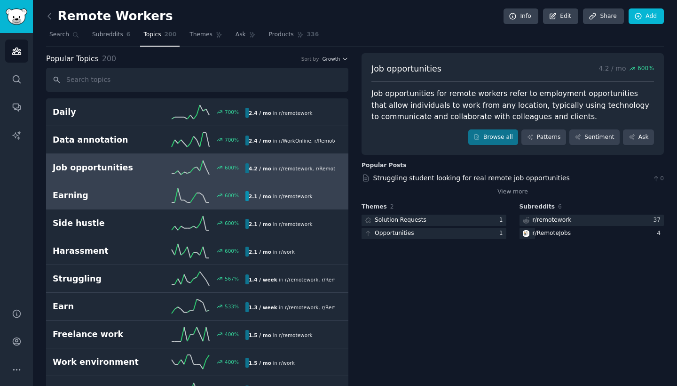
click at [81, 194] on h2 "Earning" at bounding box center [101, 196] width 96 height 12
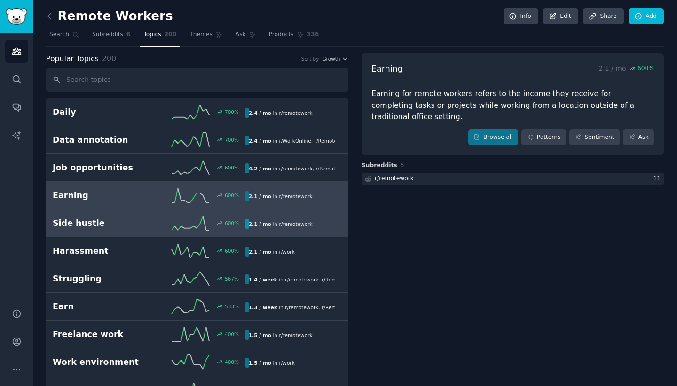
click at [80, 221] on h2 "Side hustle" at bounding box center [101, 223] width 96 height 12
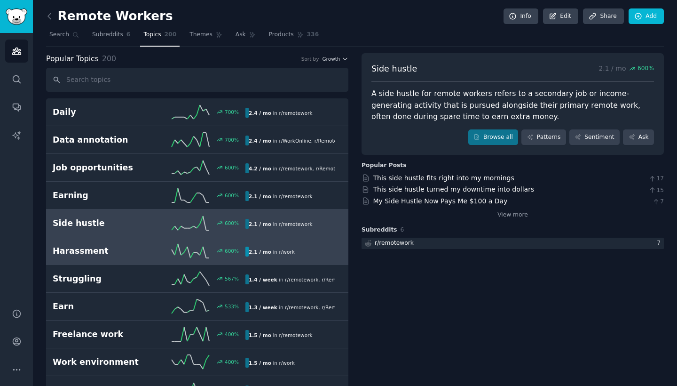
click at [91, 250] on h2 "Harassment" at bounding box center [101, 251] width 96 height 12
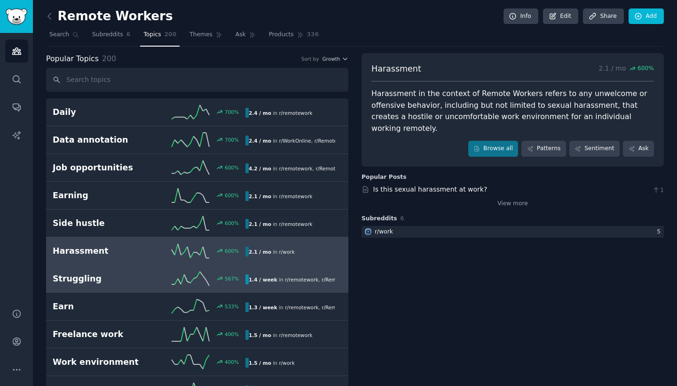
click at [95, 277] on h2 "Struggling" at bounding box center [101, 279] width 96 height 12
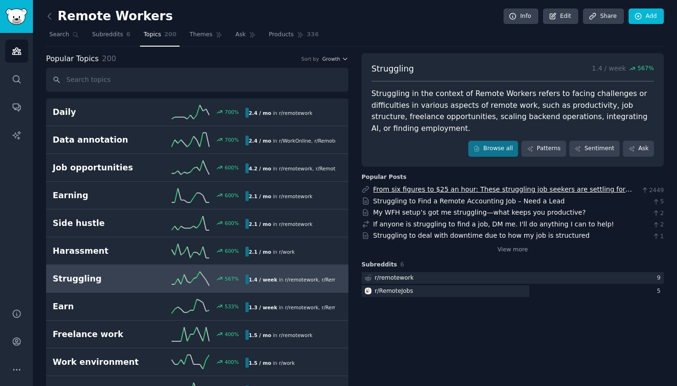
click at [415, 191] on link "From six figures to $25 an hour: These struggling job seekers are settling for …" at bounding box center [502, 193] width 259 height 17
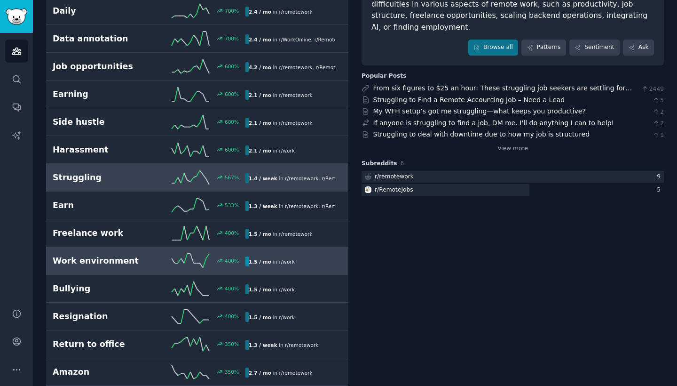
scroll to position [104, 0]
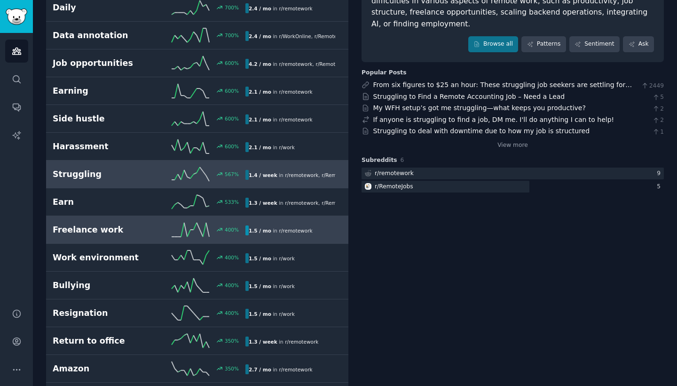
click at [126, 232] on h2 "Freelance work" at bounding box center [101, 230] width 96 height 12
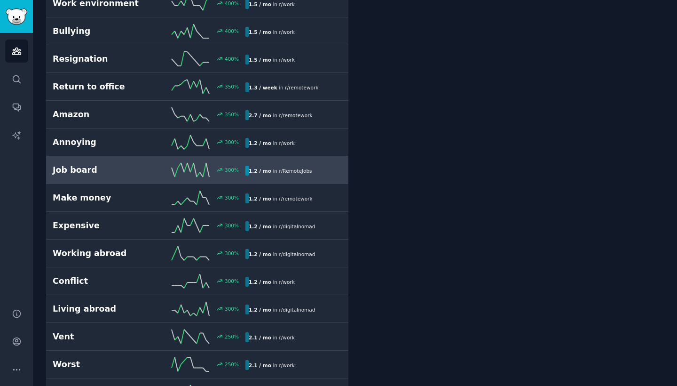
scroll to position [359, 0]
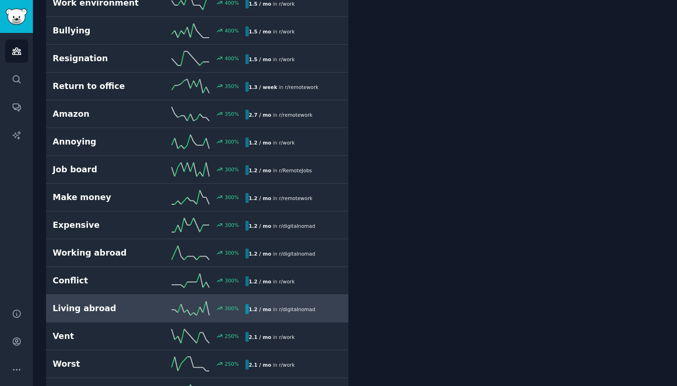
click at [114, 305] on h2 "Living abroad" at bounding box center [101, 308] width 96 height 12
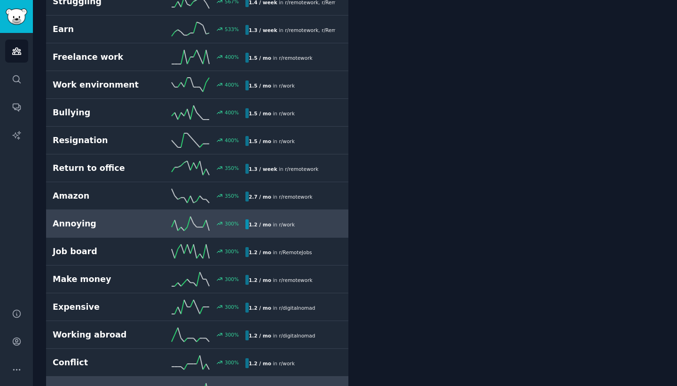
scroll to position [283, 0]
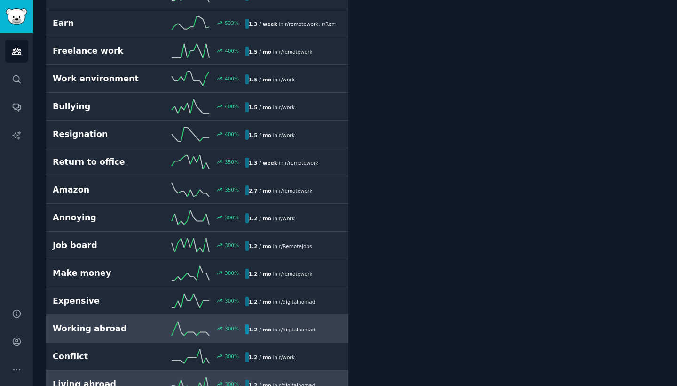
click at [89, 329] on h2 "Working abroad" at bounding box center [101, 329] width 96 height 12
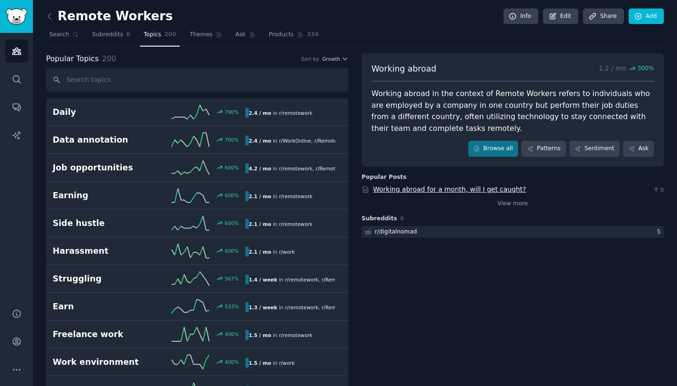
click at [433, 187] on link "Working abroad for a month, will I get caught?" at bounding box center [449, 189] width 153 height 8
click at [63, 35] on span "Search" at bounding box center [59, 35] width 20 height 8
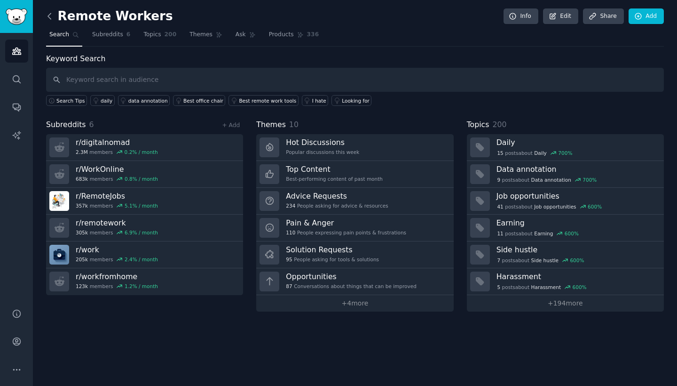
click at [50, 17] on icon at bounding box center [50, 16] width 10 height 10
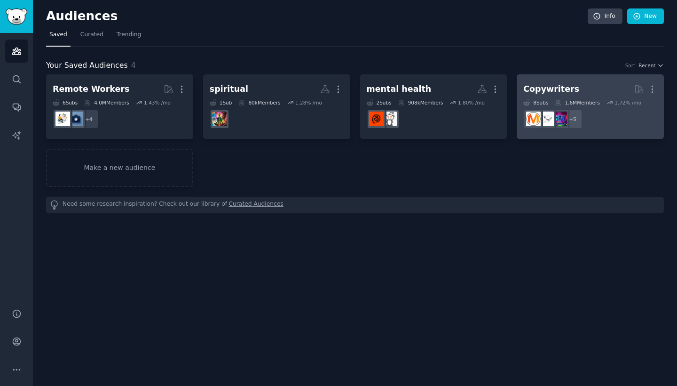
click at [588, 105] on div "1.6M Members" at bounding box center [577, 102] width 45 height 7
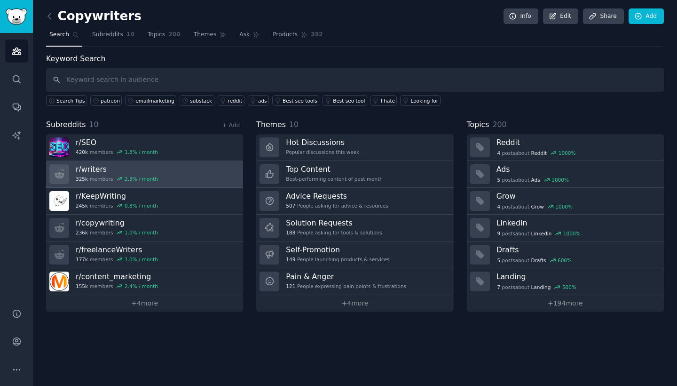
click at [145, 173] on h3 "r/ writers" at bounding box center [117, 169] width 82 height 10
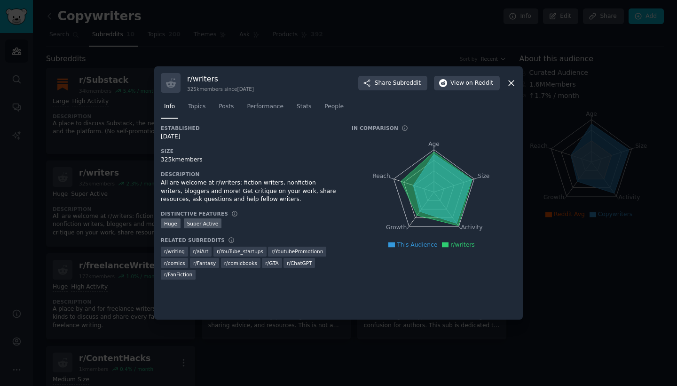
click at [32, 213] on div at bounding box center [338, 193] width 677 height 386
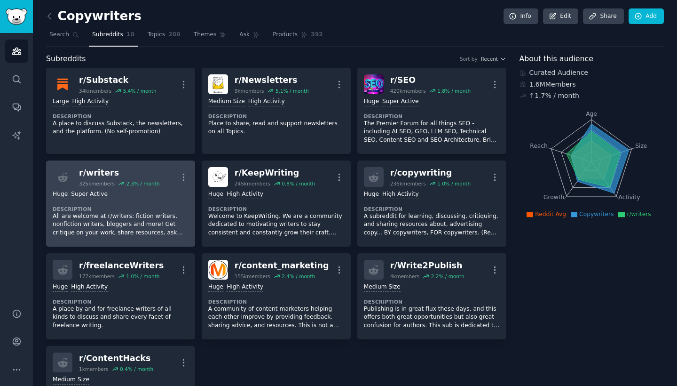
click at [90, 171] on div "r/ writers" at bounding box center [119, 173] width 80 height 12
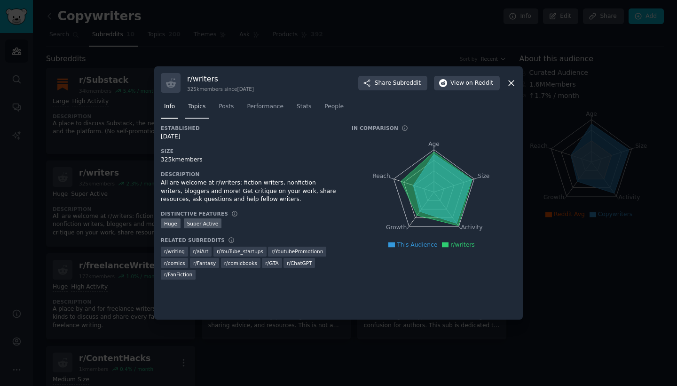
click at [203, 111] on span "Topics" at bounding box center [196, 107] width 17 height 8
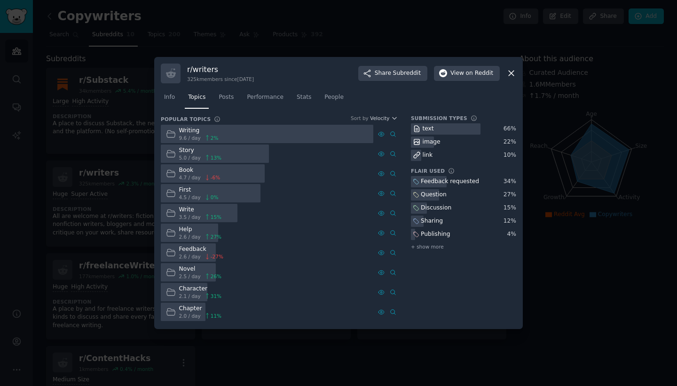
click at [248, 138] on div at bounding box center [267, 134] width 213 height 18
click at [223, 97] on span "Posts" at bounding box center [226, 97] width 15 height 8
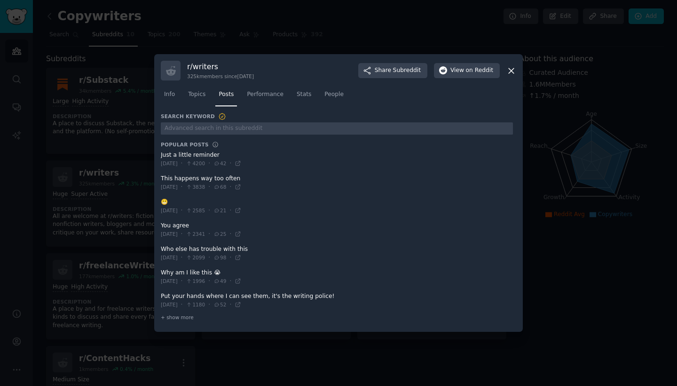
click at [76, 270] on div at bounding box center [338, 193] width 677 height 386
